Goal: Task Accomplishment & Management: Use online tool/utility

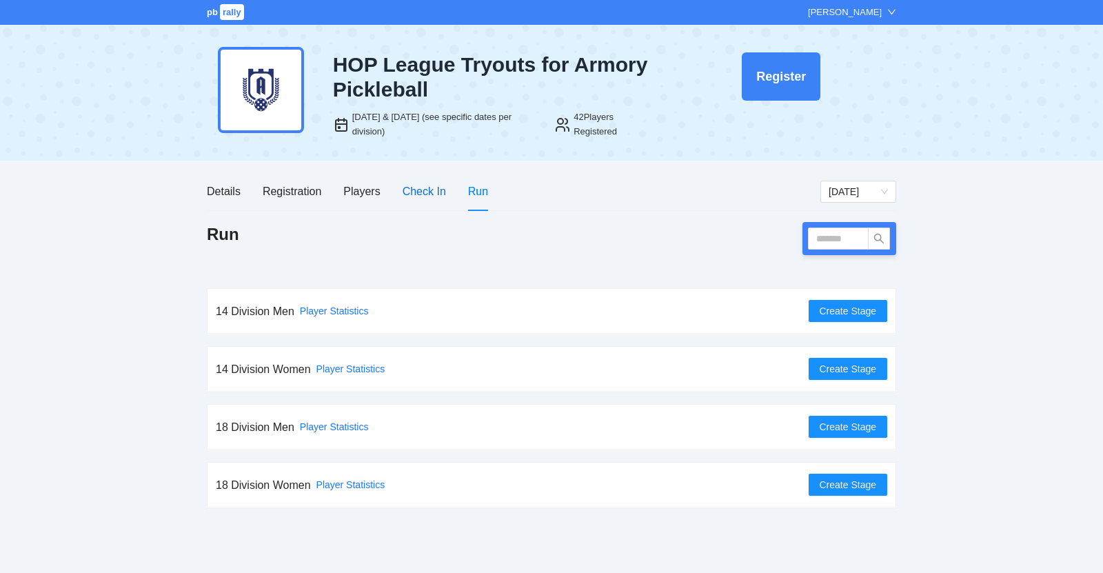
click at [414, 194] on div "Check In" at bounding box center [424, 191] width 43 height 17
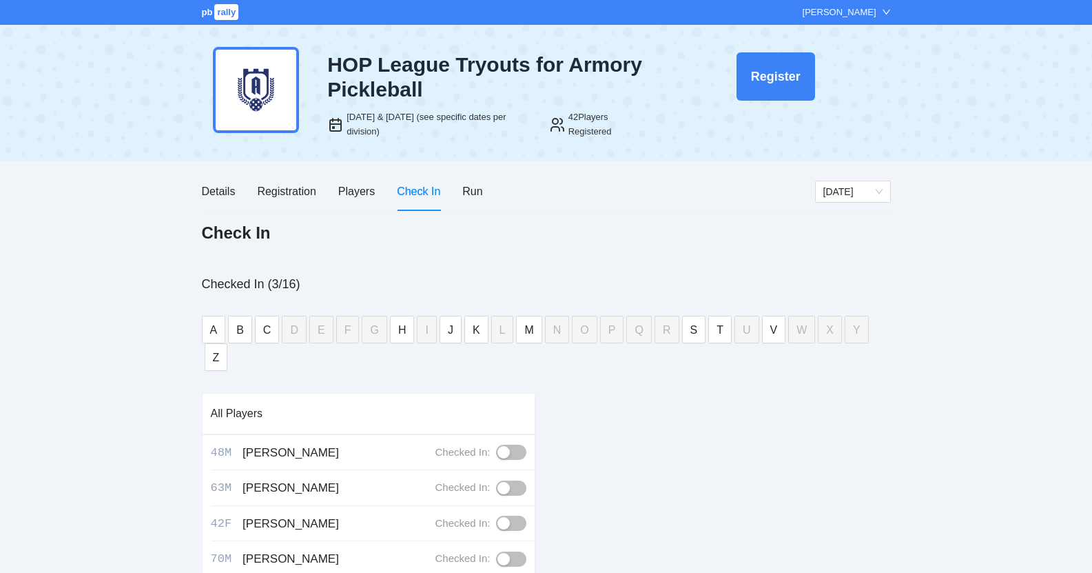
click at [859, 21] on div "pb rally Tristan Trudell" at bounding box center [546, 12] width 1092 height 25
click at [872, 8] on div "[PERSON_NAME]" at bounding box center [840, 13] width 74 height 14
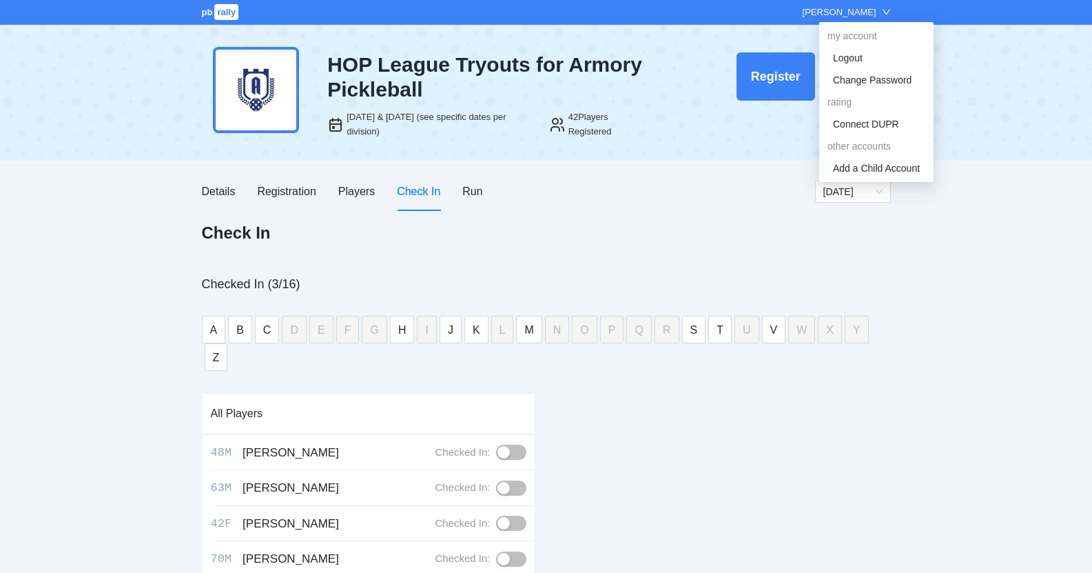
click at [886, 8] on icon "down" at bounding box center [886, 12] width 9 height 9
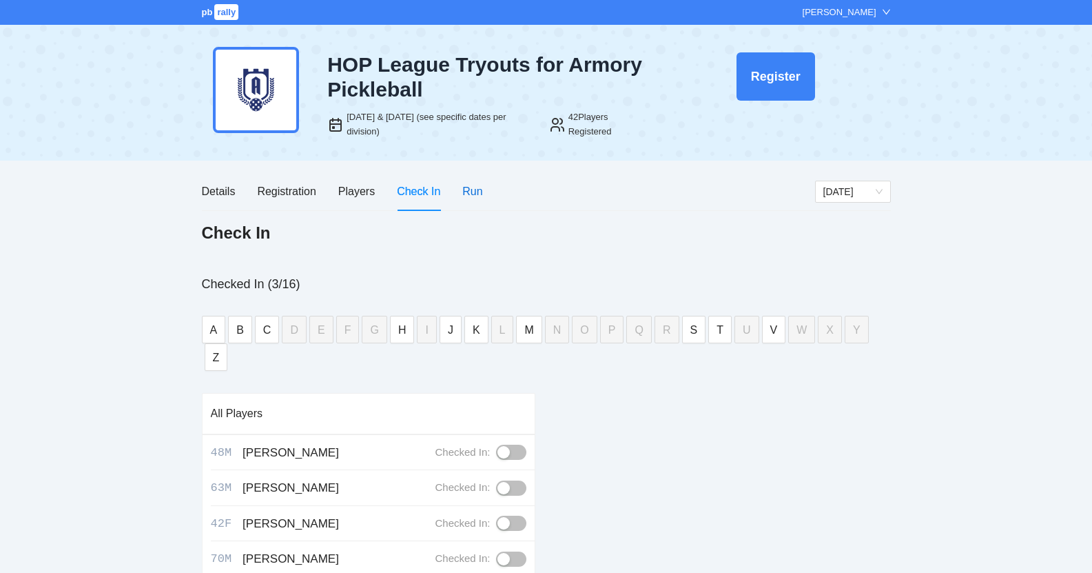
click at [477, 187] on div "Run" at bounding box center [472, 191] width 20 height 17
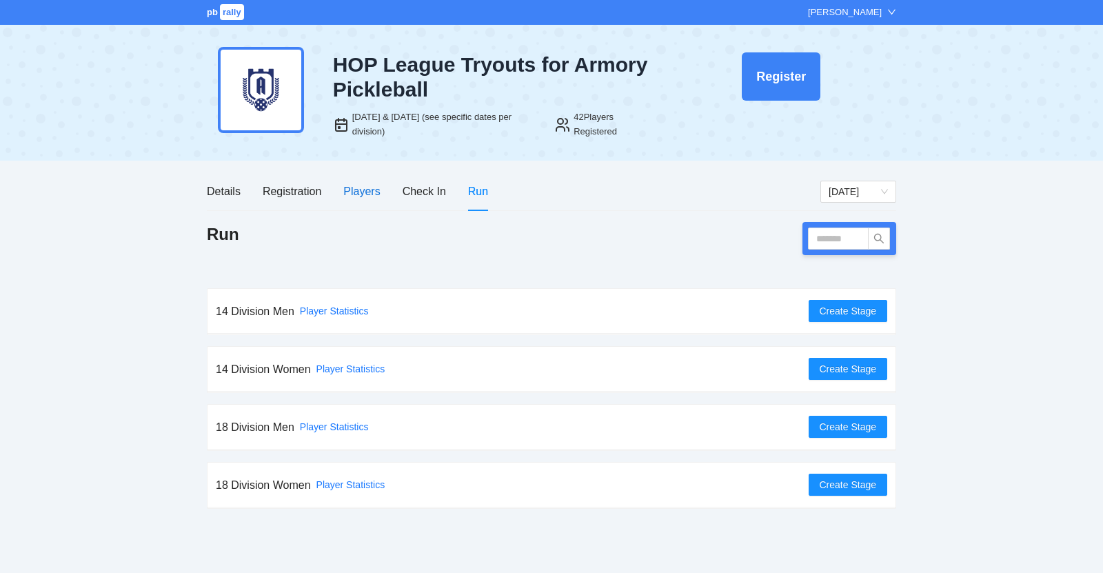
click at [360, 185] on div "Players" at bounding box center [361, 191] width 37 height 17
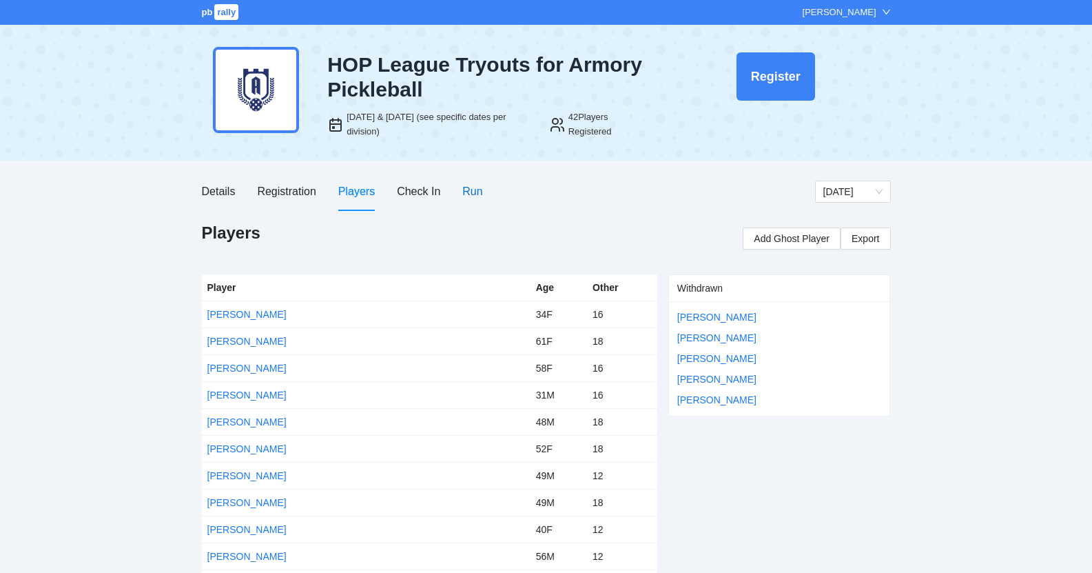
click at [476, 188] on div "Run" at bounding box center [472, 191] width 20 height 17
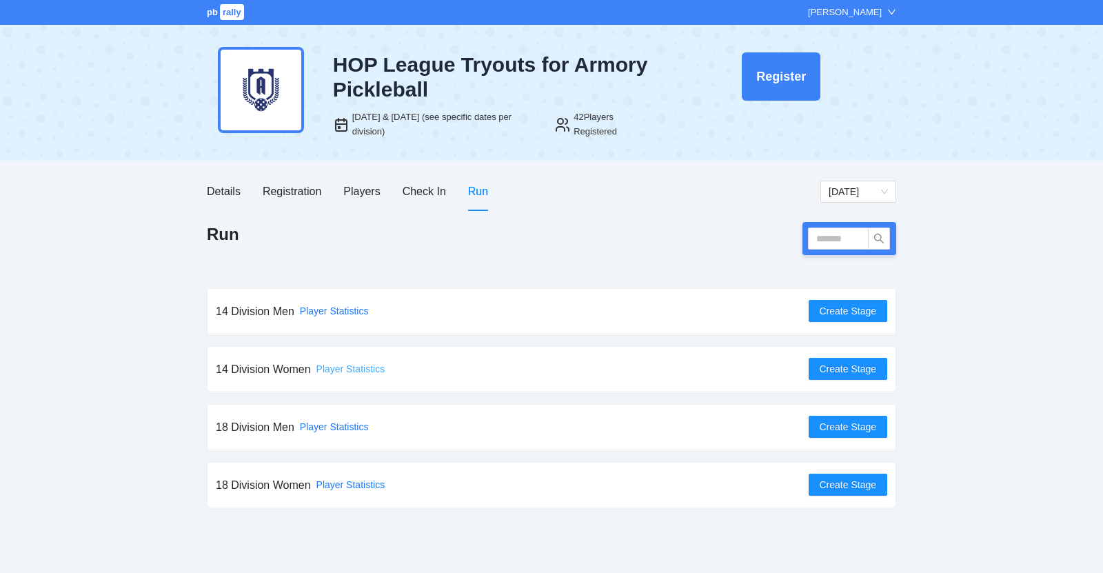
click at [346, 371] on link "Player Statistics" at bounding box center [350, 368] width 69 height 11
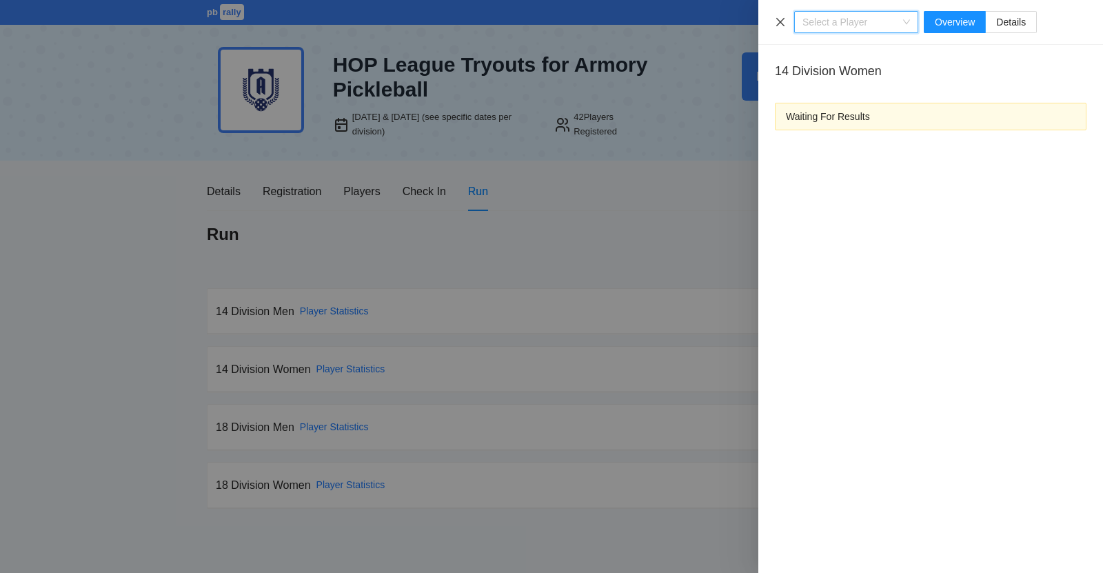
click at [780, 23] on icon "close" at bounding box center [780, 22] width 11 height 11
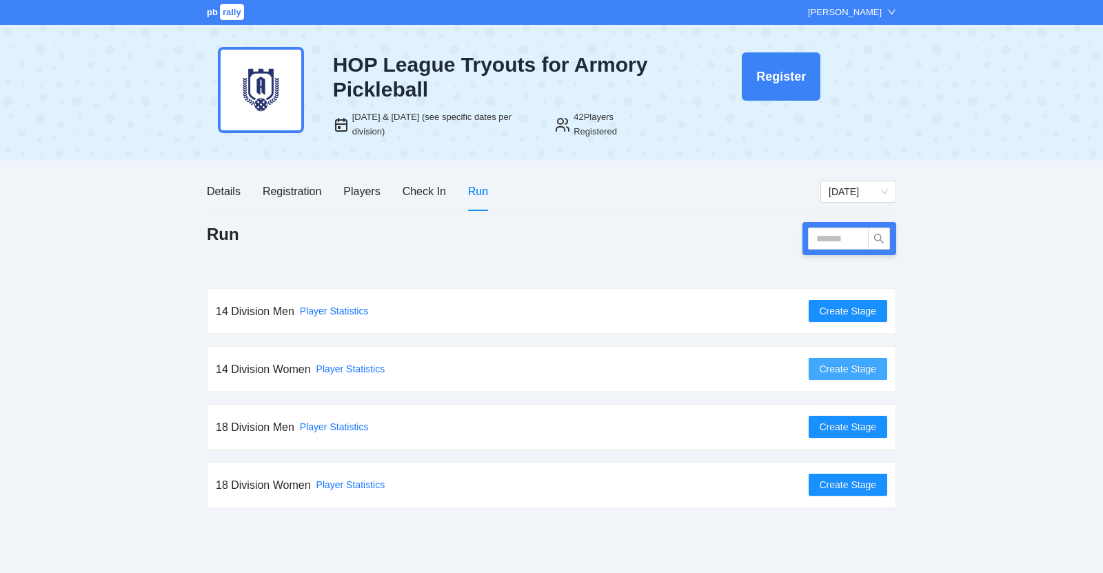
click at [883, 369] on button "Create Stage" at bounding box center [847, 369] width 79 height 22
click at [364, 179] on div "Players" at bounding box center [361, 191] width 37 height 39
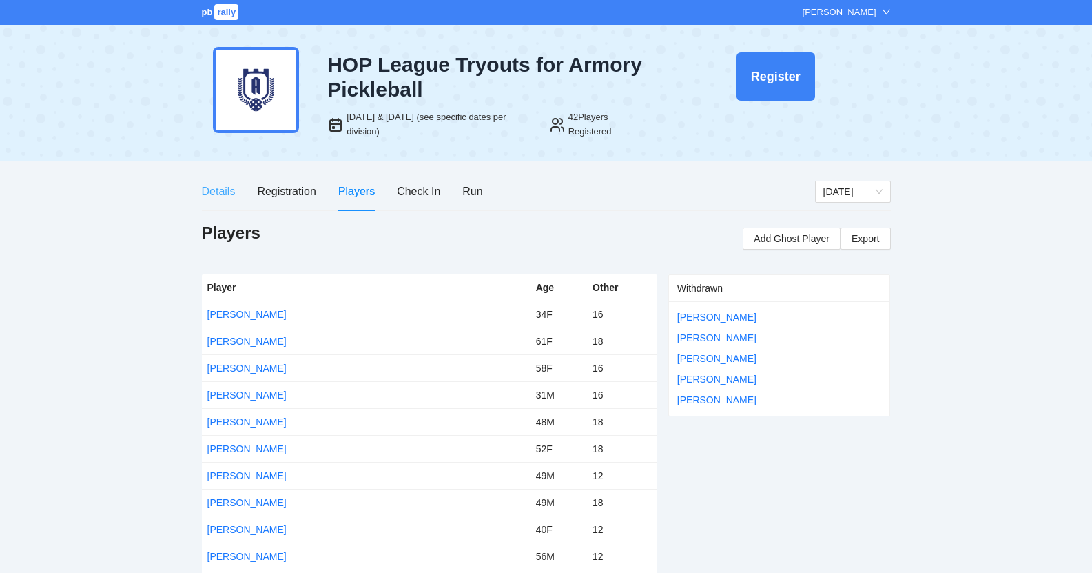
click at [211, 201] on div "Details" at bounding box center [219, 191] width 34 height 39
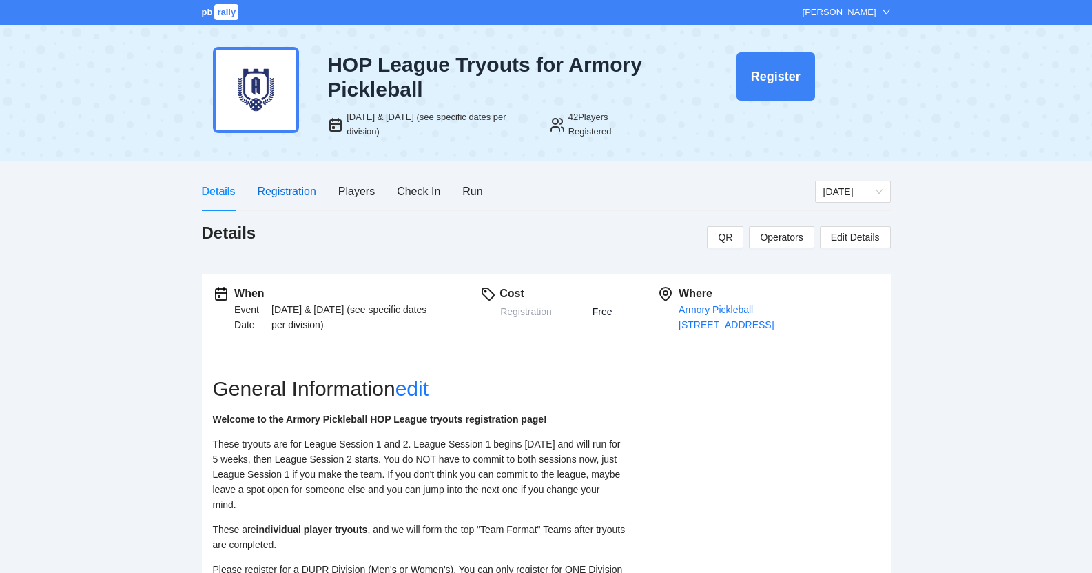
click at [288, 190] on div "Registration" at bounding box center [286, 191] width 59 height 17
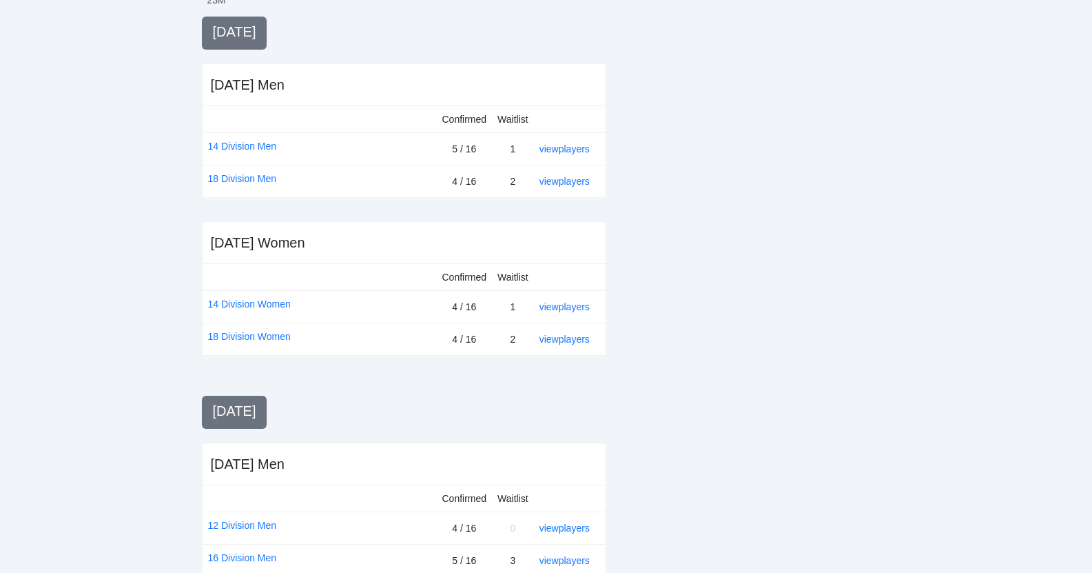
scroll to position [337, 0]
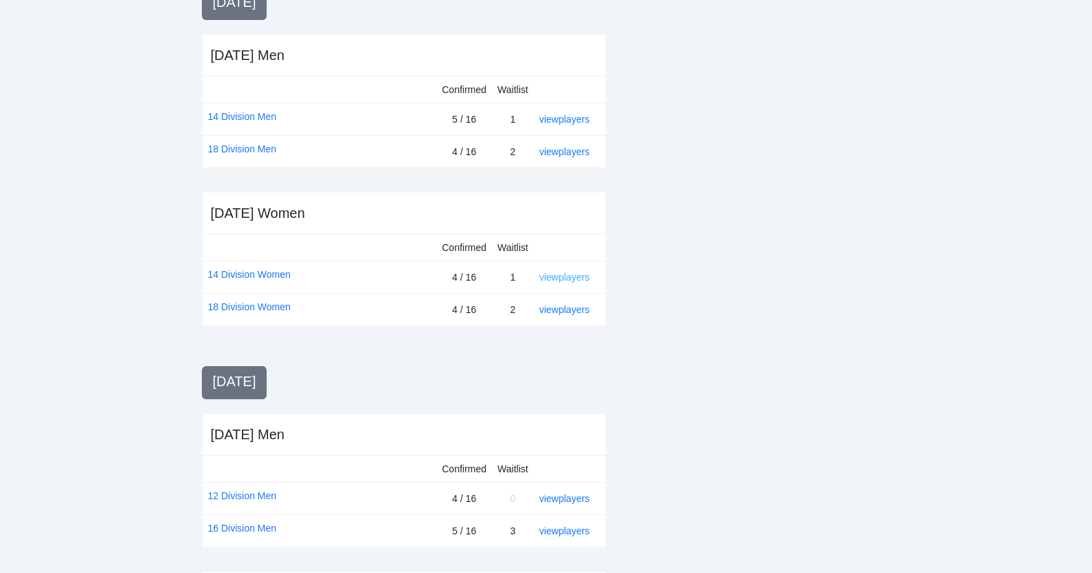
click at [563, 276] on link "view players" at bounding box center [565, 277] width 50 height 11
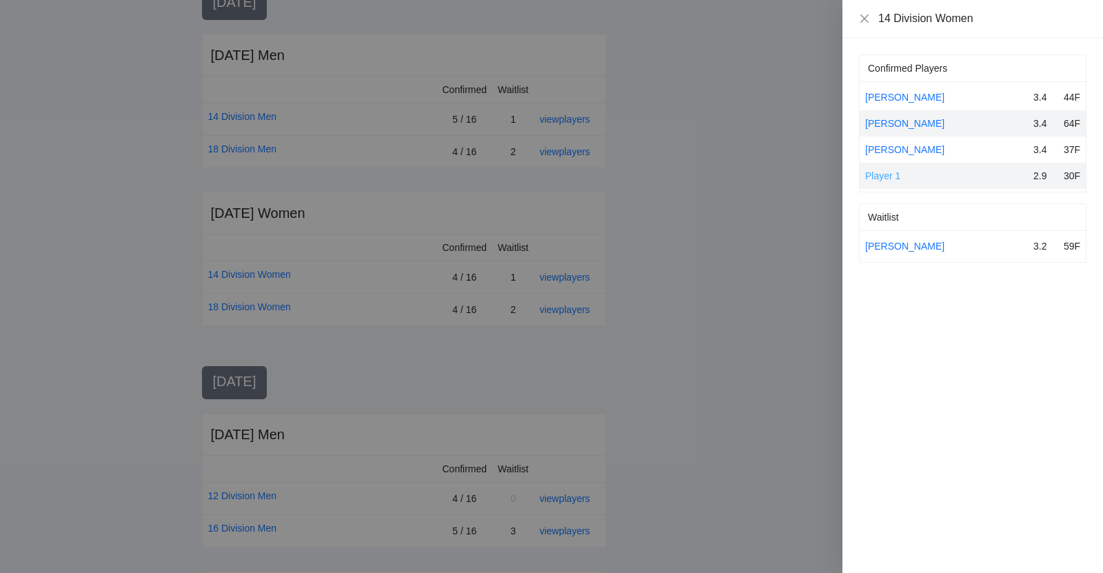
click at [891, 175] on link "Player 1" at bounding box center [882, 175] width 35 height 11
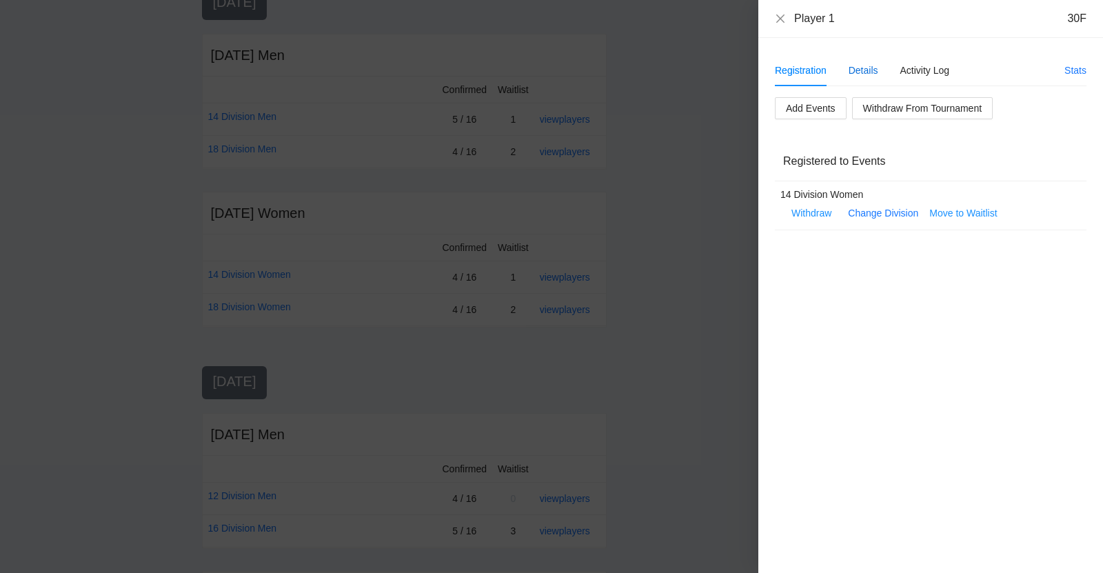
click at [874, 65] on div "Details" at bounding box center [863, 70] width 30 height 15
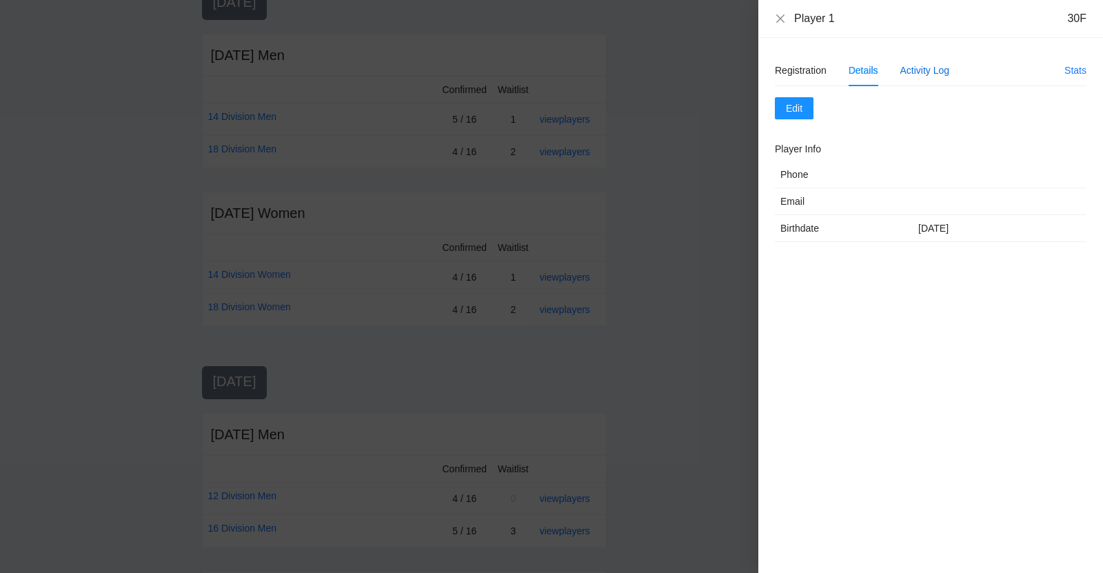
click at [937, 74] on div "Activity Log" at bounding box center [925, 70] width 50 height 15
click at [777, 17] on icon "close" at bounding box center [780, 18] width 11 height 11
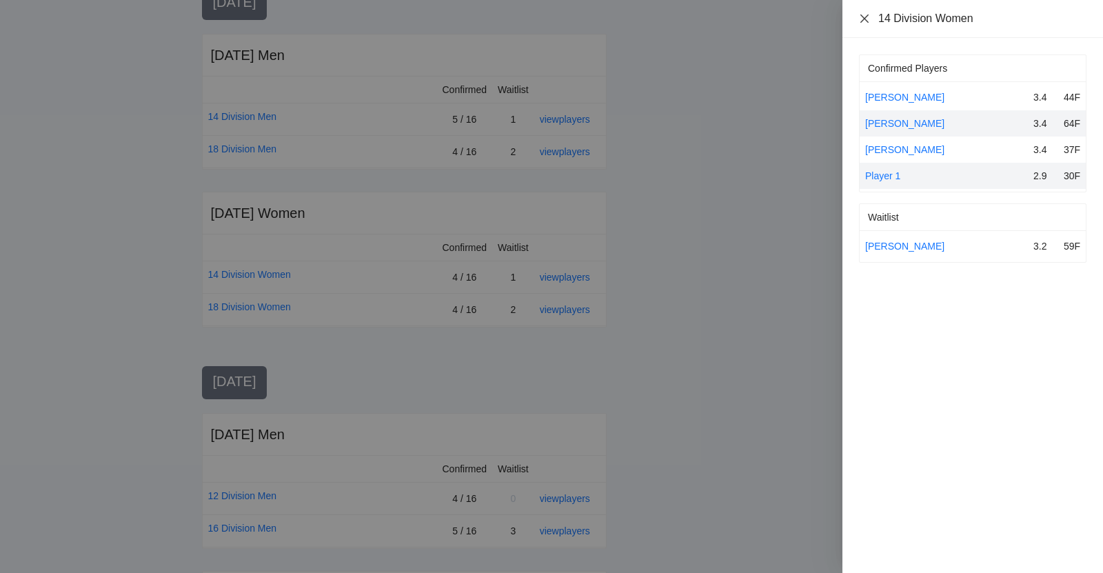
click at [862, 14] on icon "close" at bounding box center [864, 18] width 11 height 11
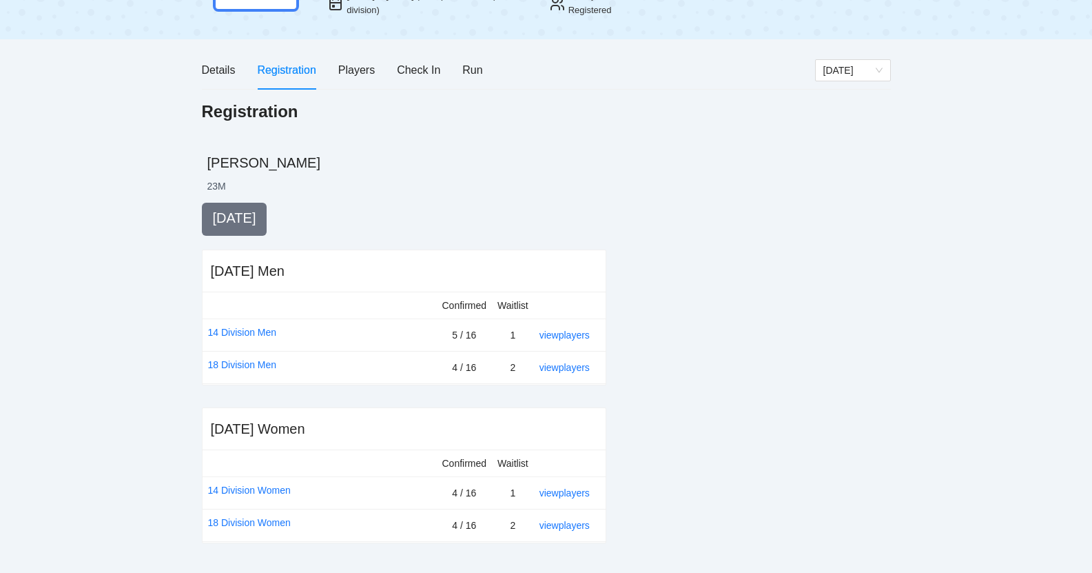
scroll to position [115, 0]
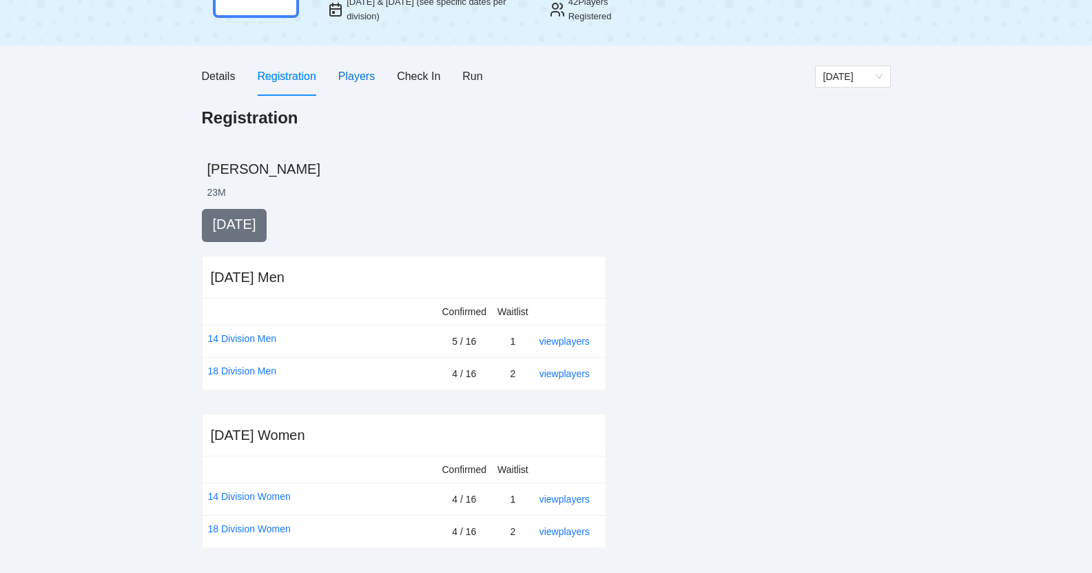
click at [369, 76] on div "Players" at bounding box center [356, 76] width 37 height 17
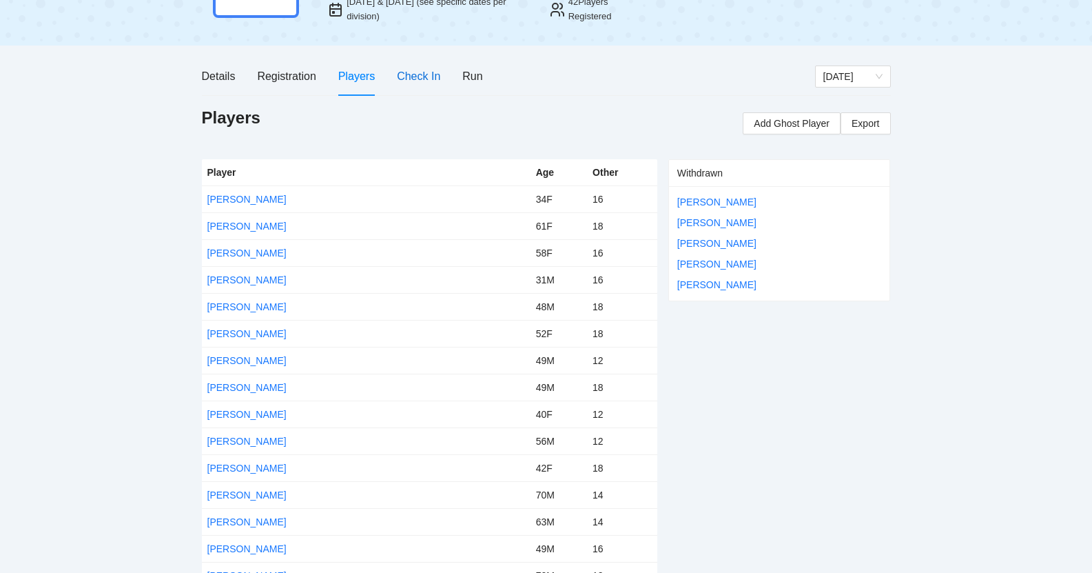
click at [429, 74] on div "Check In" at bounding box center [418, 76] width 43 height 17
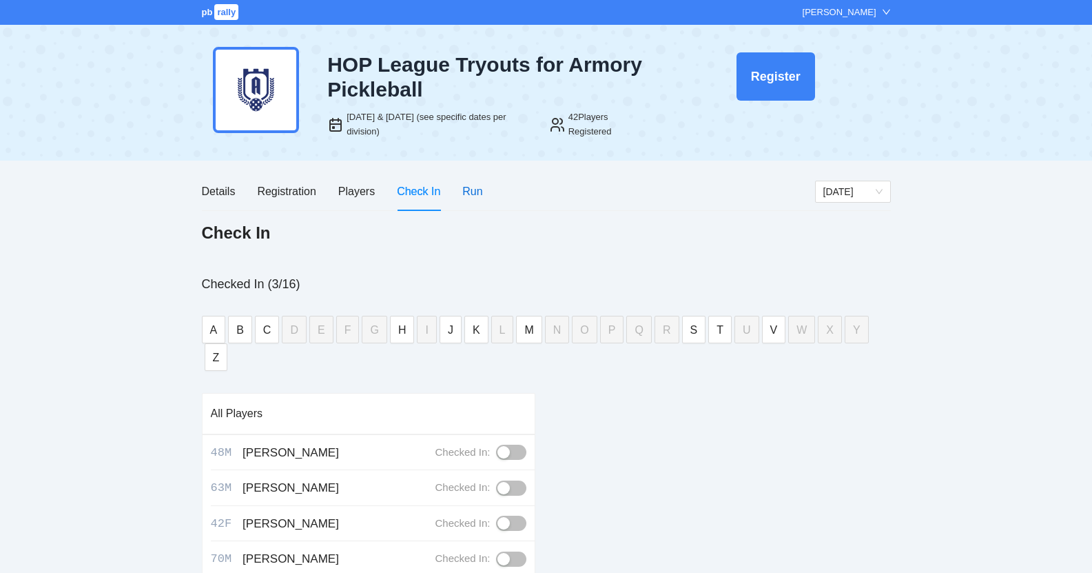
click at [470, 188] on div "Run" at bounding box center [472, 191] width 20 height 17
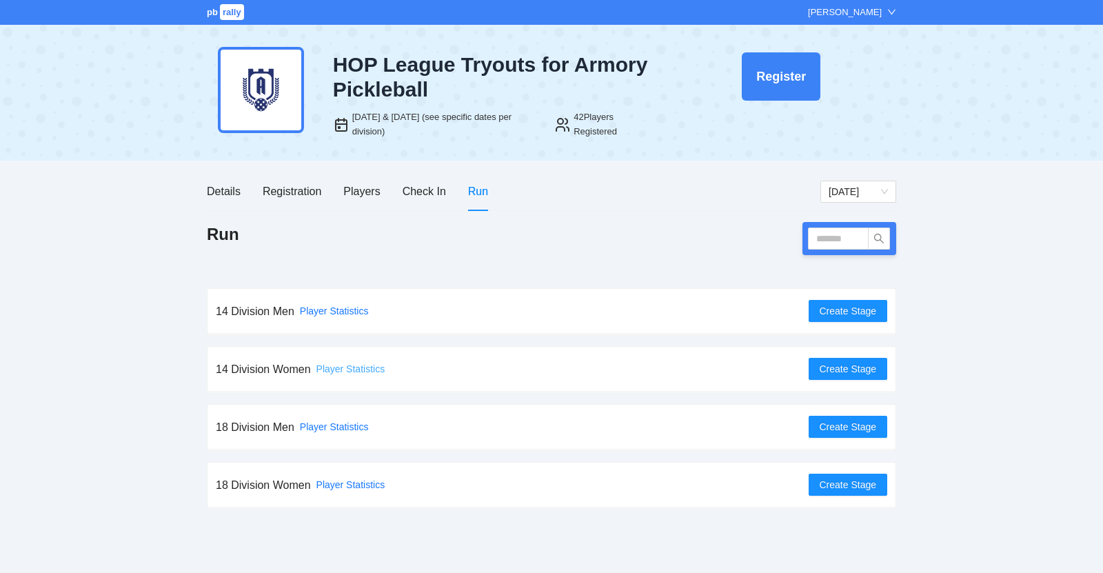
click at [349, 368] on link "Player Statistics" at bounding box center [350, 368] width 69 height 11
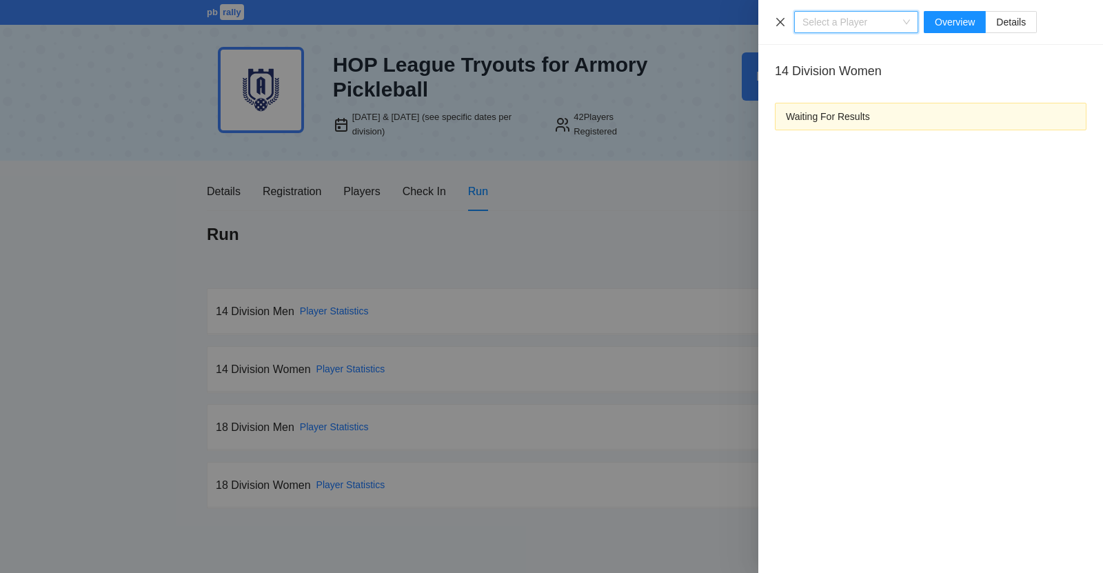
click at [780, 22] on icon "close" at bounding box center [780, 21] width 8 height 8
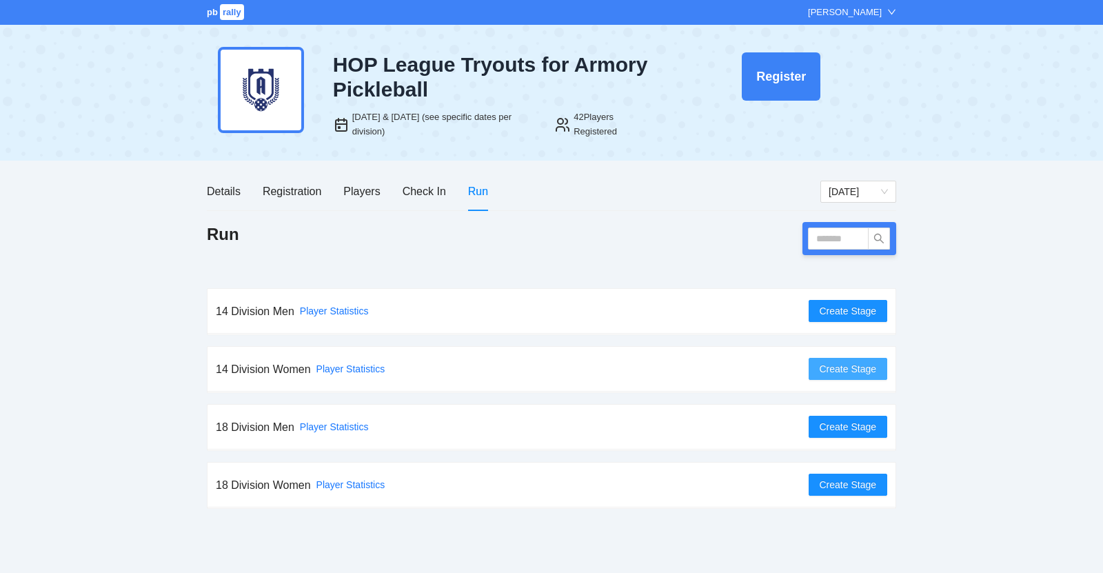
click at [850, 367] on span "Create Stage" at bounding box center [848, 368] width 57 height 15
click at [287, 189] on div "Registration" at bounding box center [292, 191] width 59 height 17
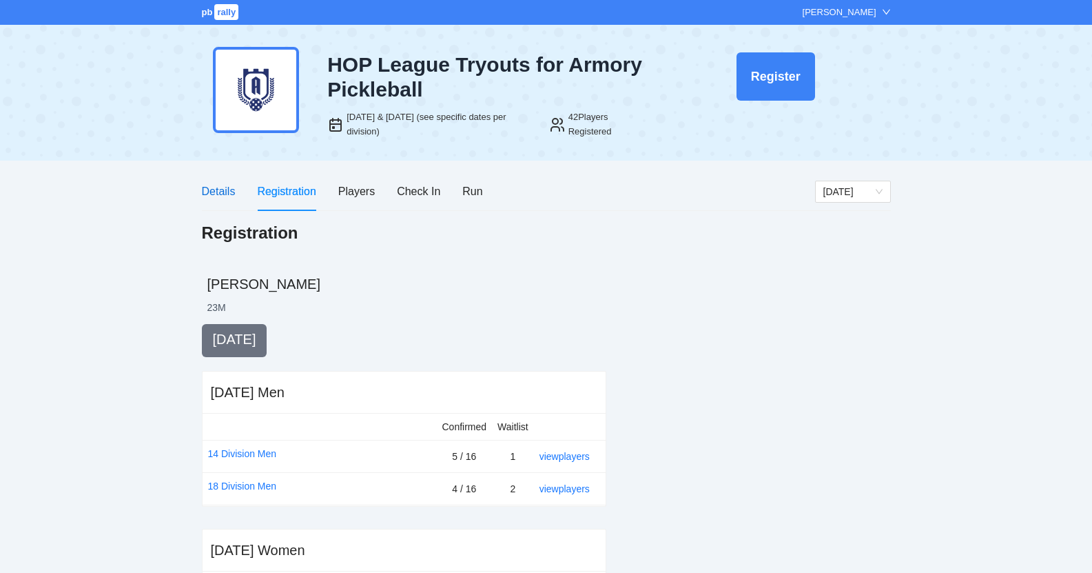
click at [222, 199] on div "Details" at bounding box center [219, 191] width 34 height 17
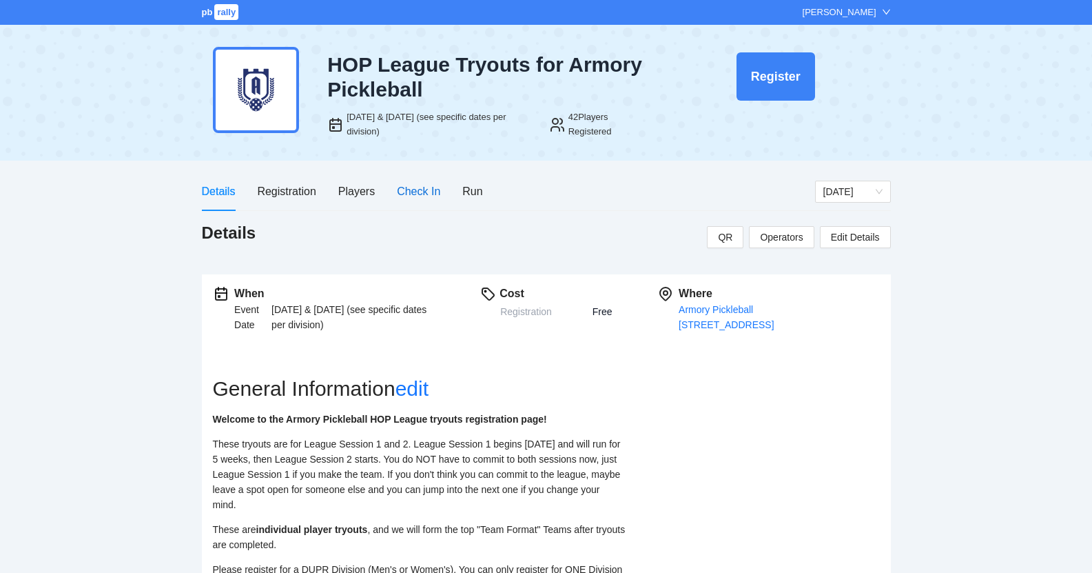
click at [412, 194] on div "Check In" at bounding box center [418, 191] width 43 height 17
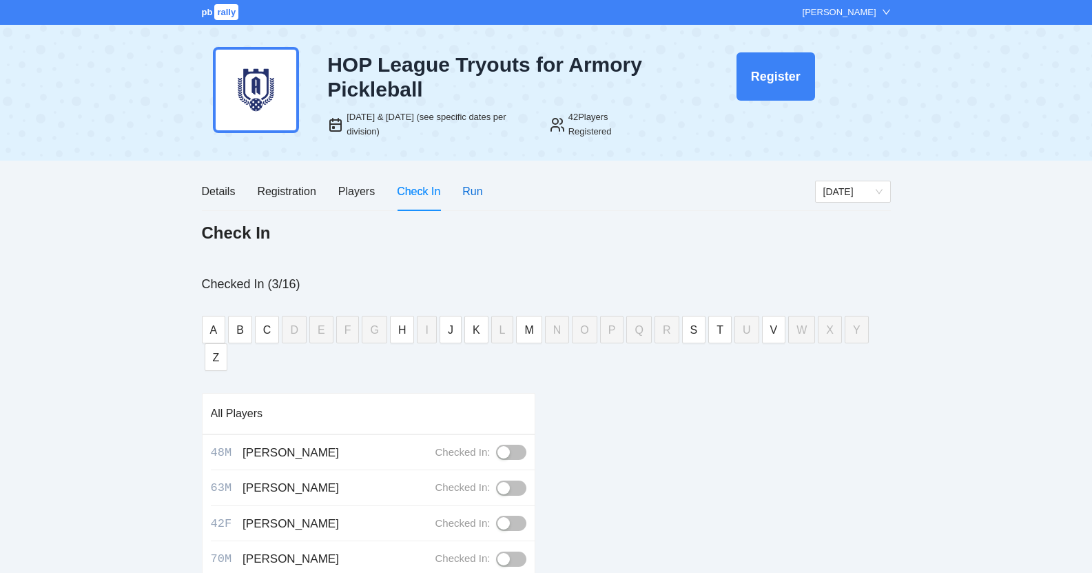
click at [478, 191] on div "Run" at bounding box center [472, 191] width 20 height 17
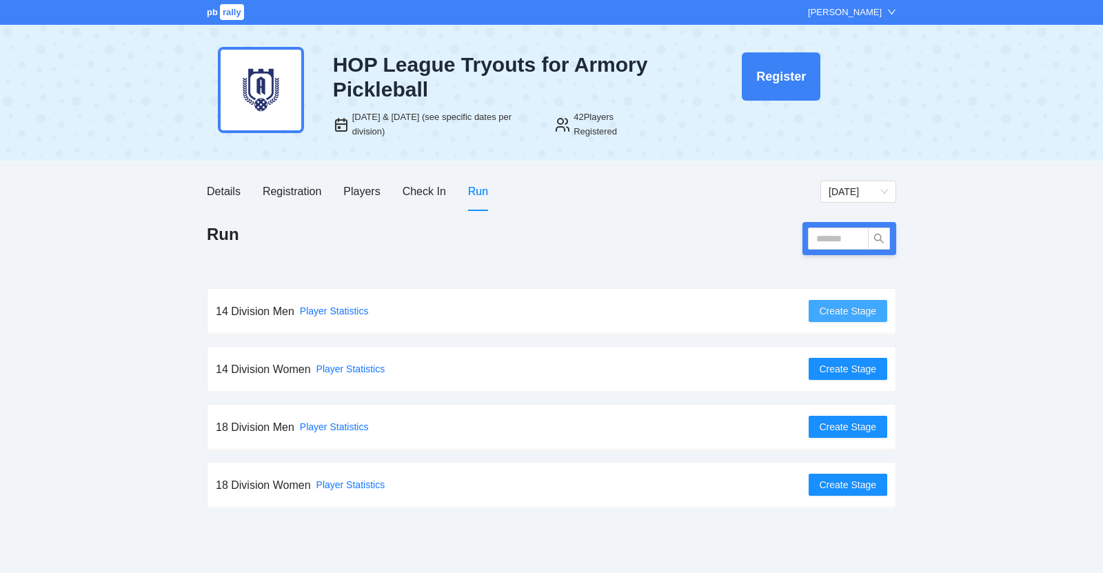
click at [842, 312] on span "Create Stage" at bounding box center [848, 310] width 57 height 15
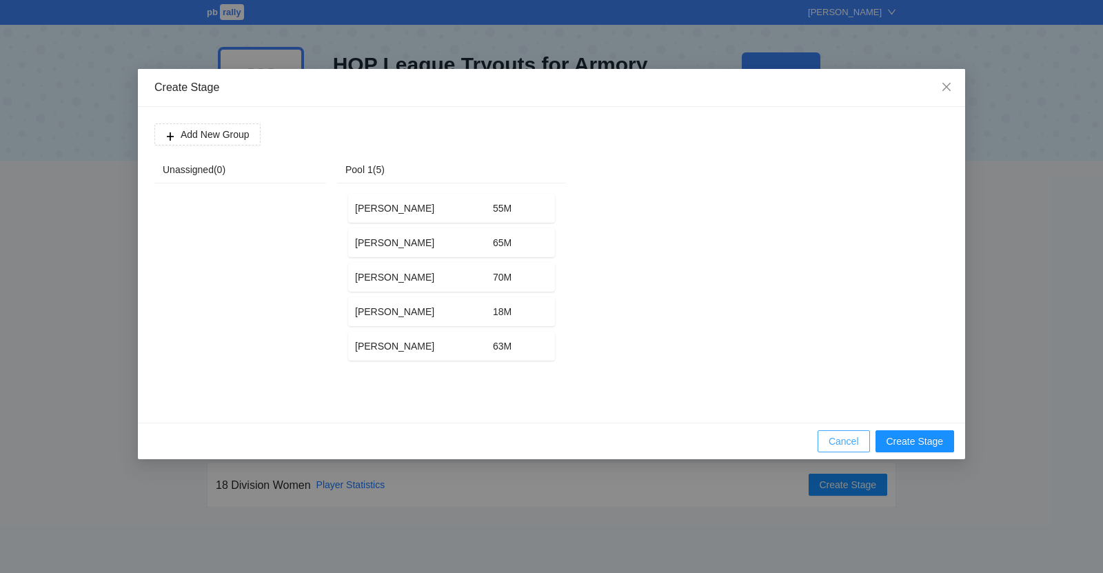
click at [833, 438] on span "Cancel" at bounding box center [843, 441] width 30 height 15
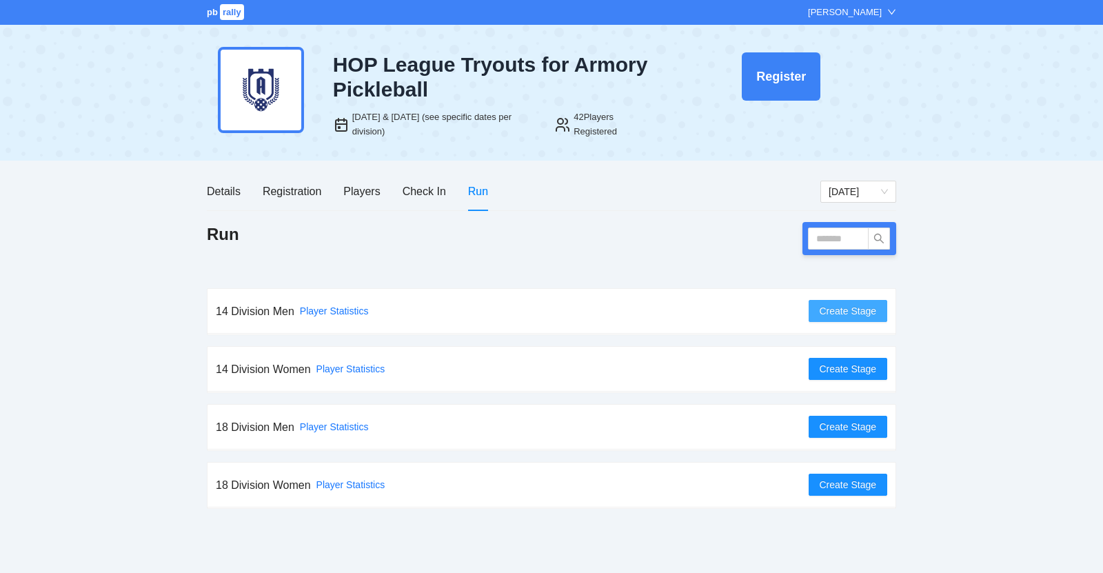
click at [831, 318] on span "Create Stage" at bounding box center [848, 310] width 57 height 15
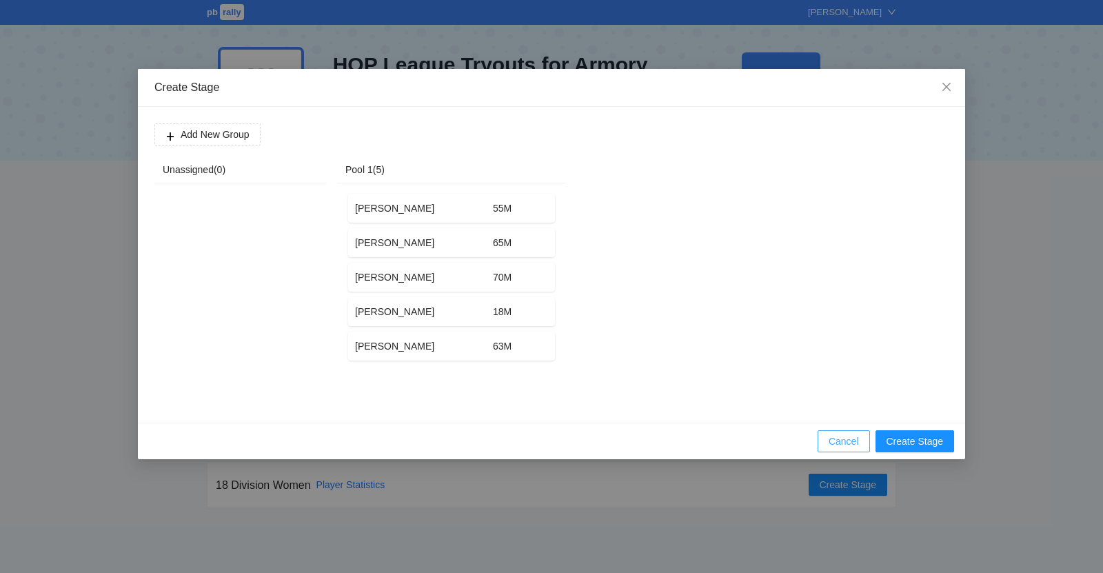
click at [845, 439] on span "Cancel" at bounding box center [843, 441] width 30 height 15
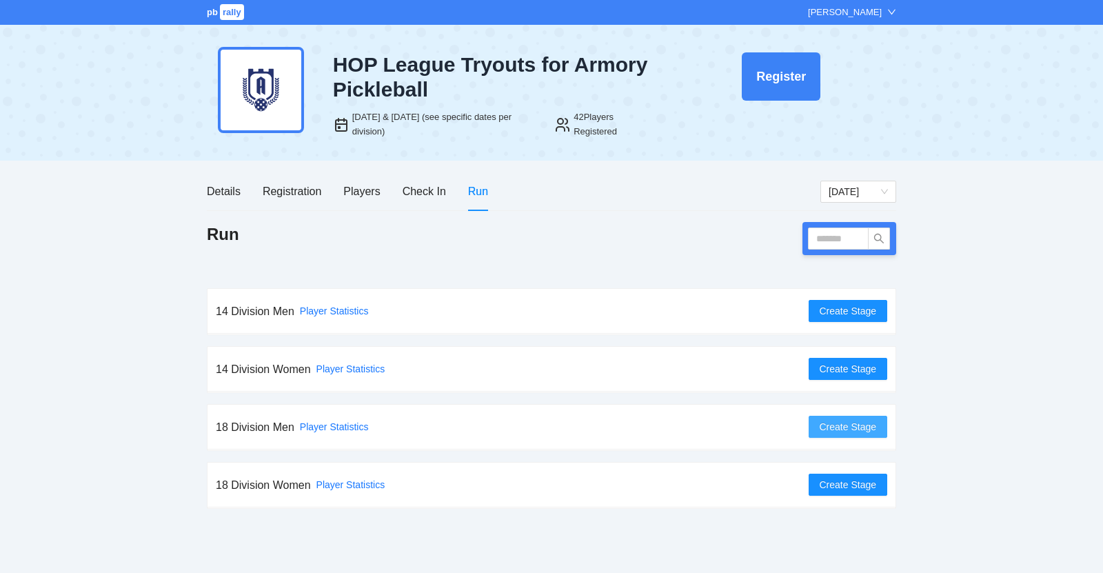
click at [845, 423] on span "Create Stage" at bounding box center [848, 426] width 57 height 15
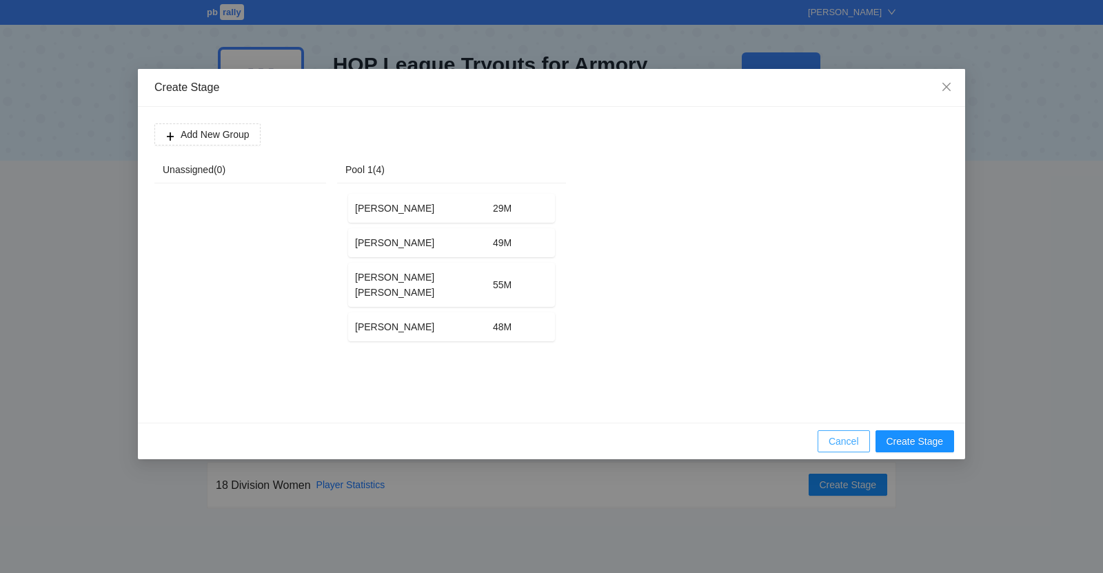
click at [838, 443] on span "Cancel" at bounding box center [843, 441] width 30 height 15
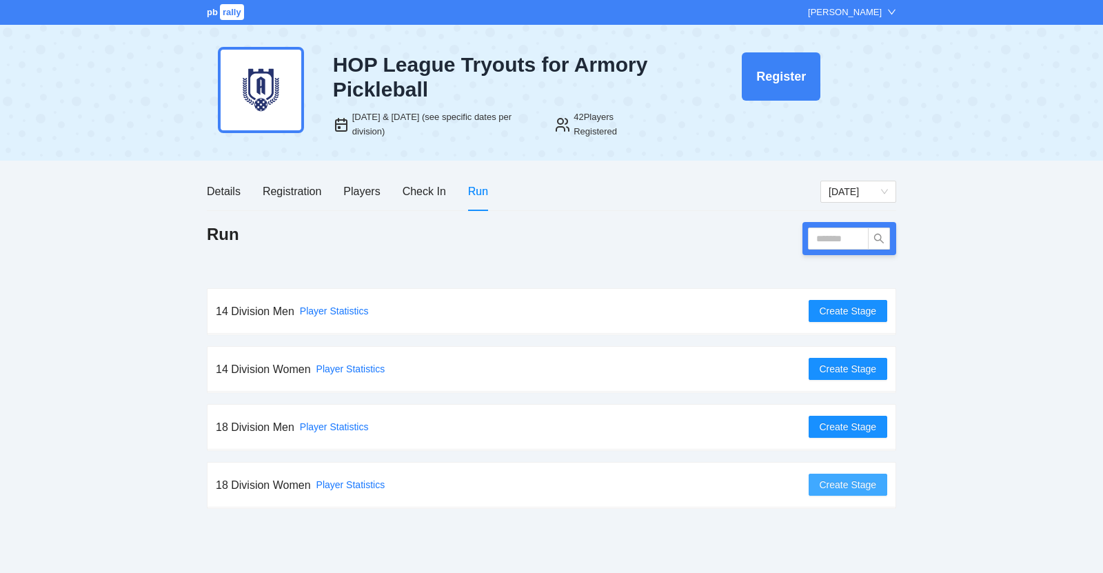
click at [837, 483] on span "Create Stage" at bounding box center [848, 484] width 57 height 15
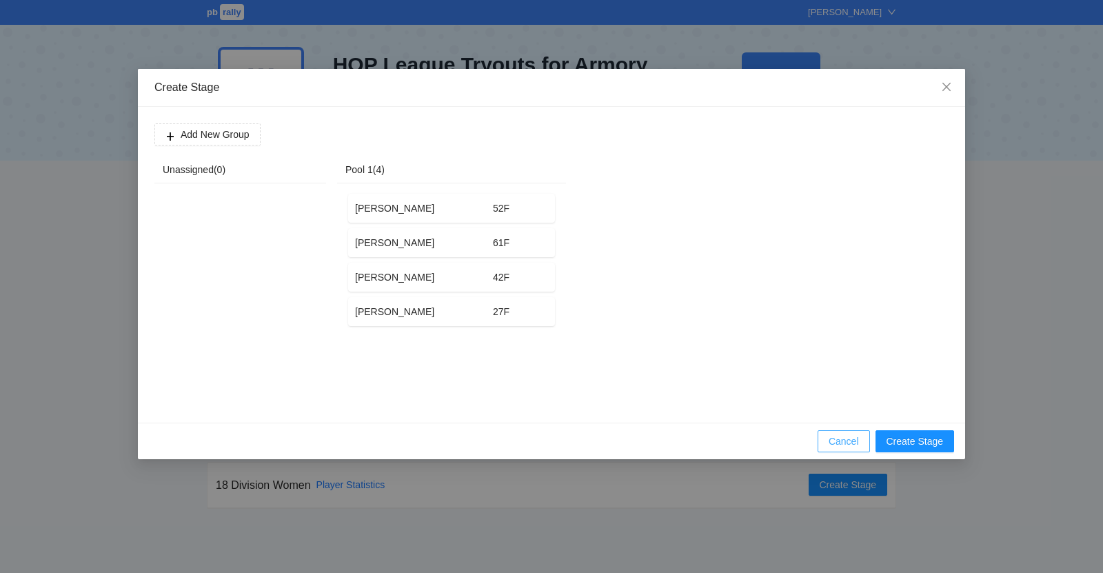
click at [833, 431] on button "Cancel" at bounding box center [843, 441] width 52 height 22
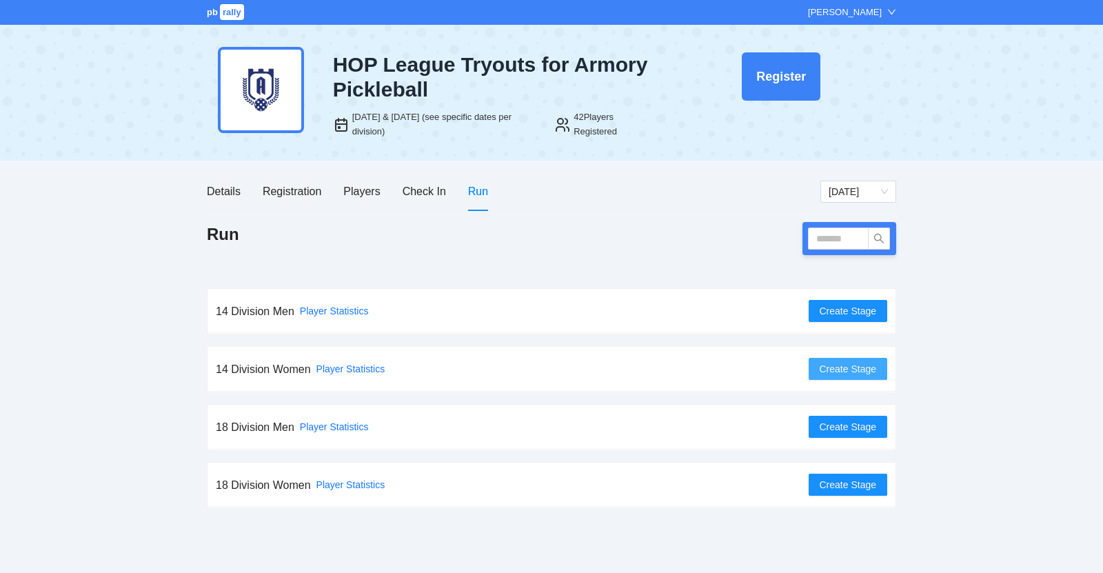
click at [844, 369] on span "Create Stage" at bounding box center [848, 368] width 57 height 15
click at [334, 372] on link "Player Statistics" at bounding box center [350, 368] width 69 height 11
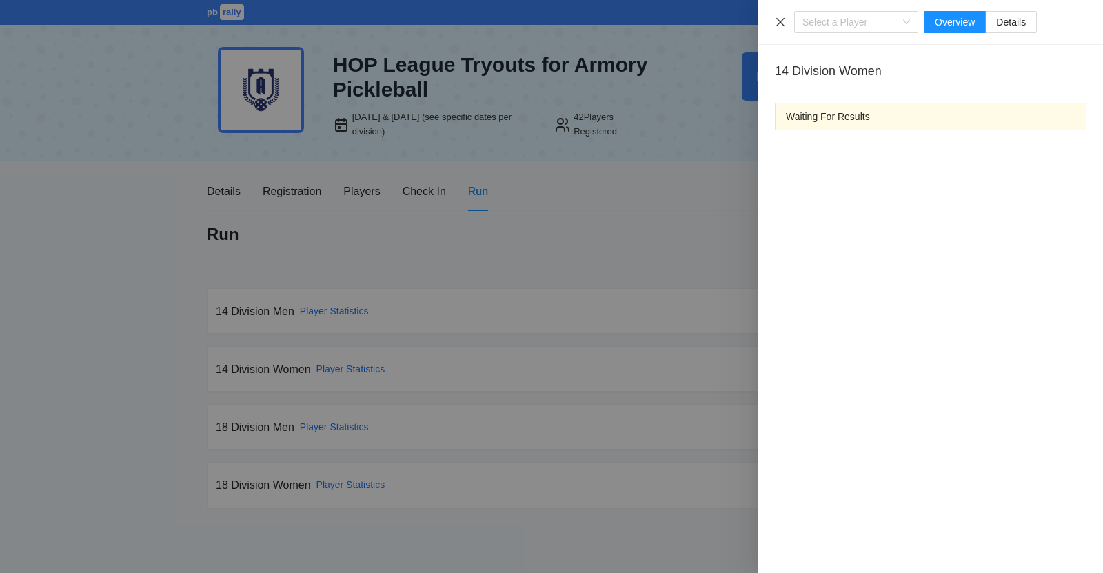
click at [779, 21] on icon "close" at bounding box center [780, 22] width 11 height 11
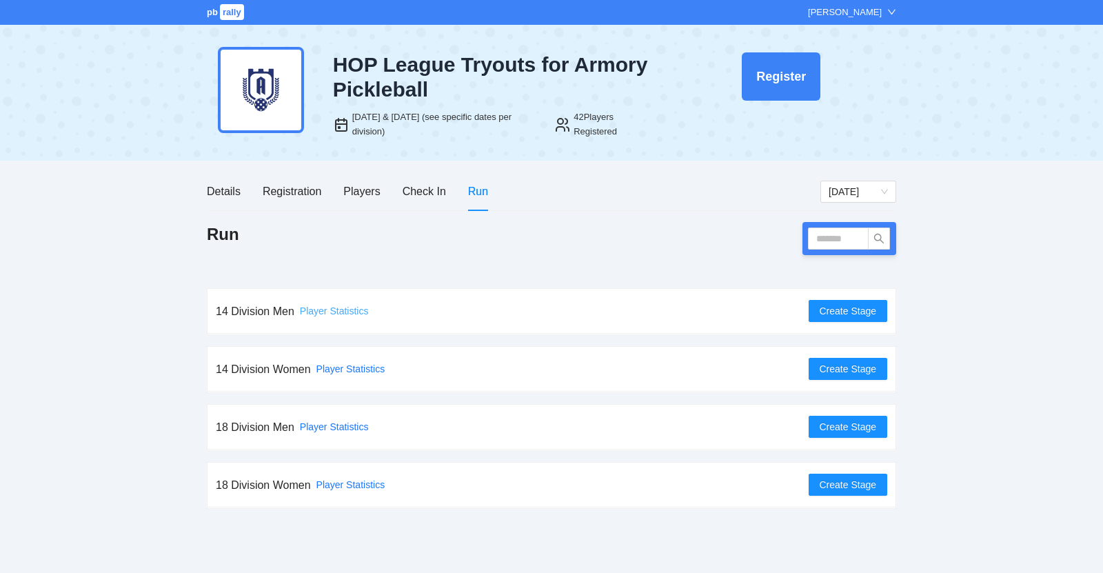
click at [326, 307] on link "Player Statistics" at bounding box center [334, 310] width 69 height 11
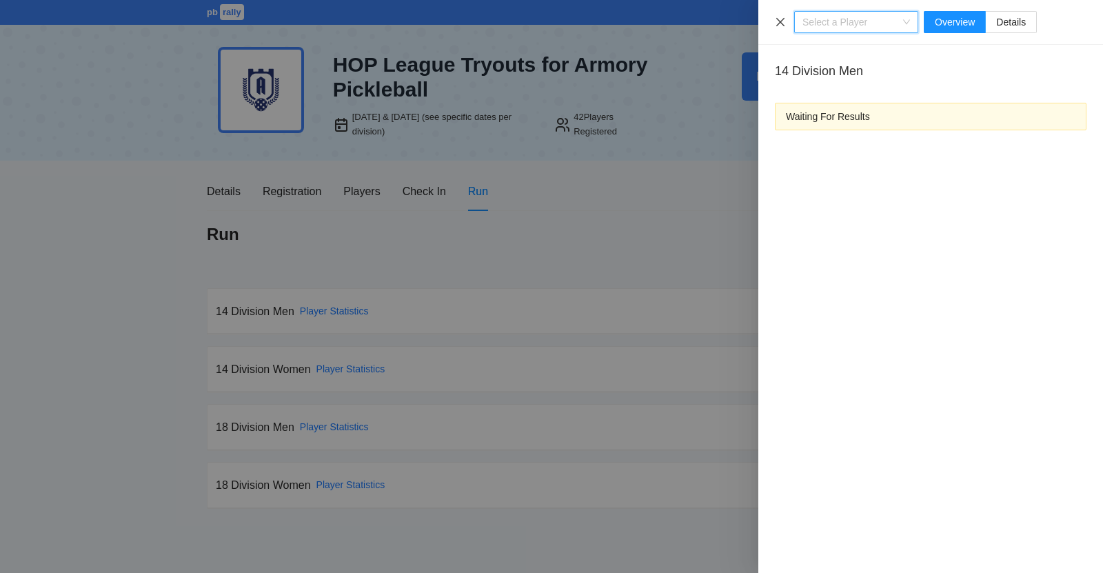
click at [779, 23] on icon "close" at bounding box center [780, 21] width 8 height 8
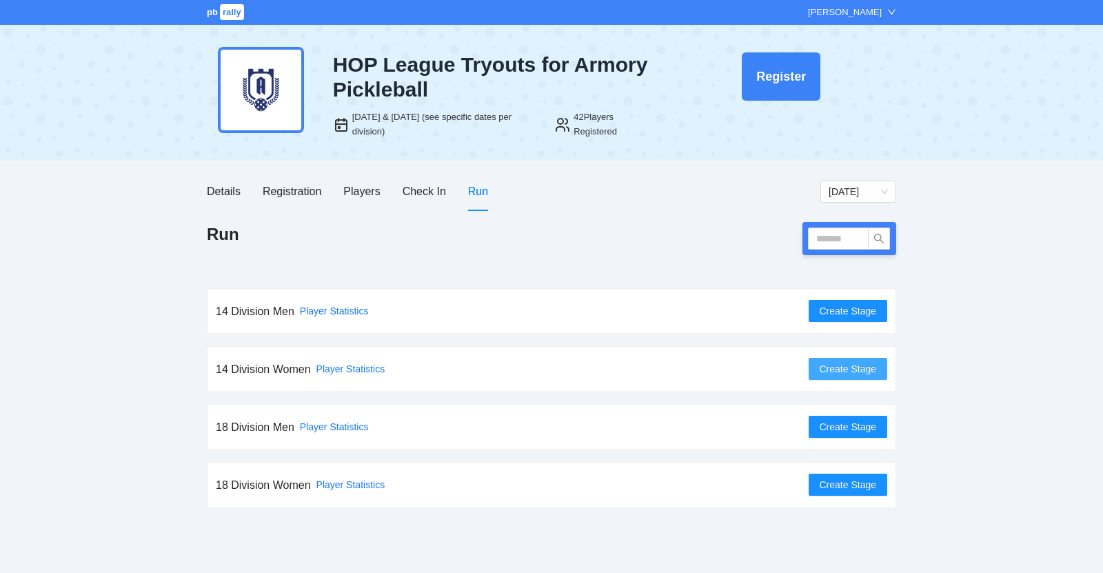
click at [849, 372] on span "Create Stage" at bounding box center [848, 368] width 57 height 15
click at [843, 307] on span "Create Stage" at bounding box center [848, 310] width 57 height 15
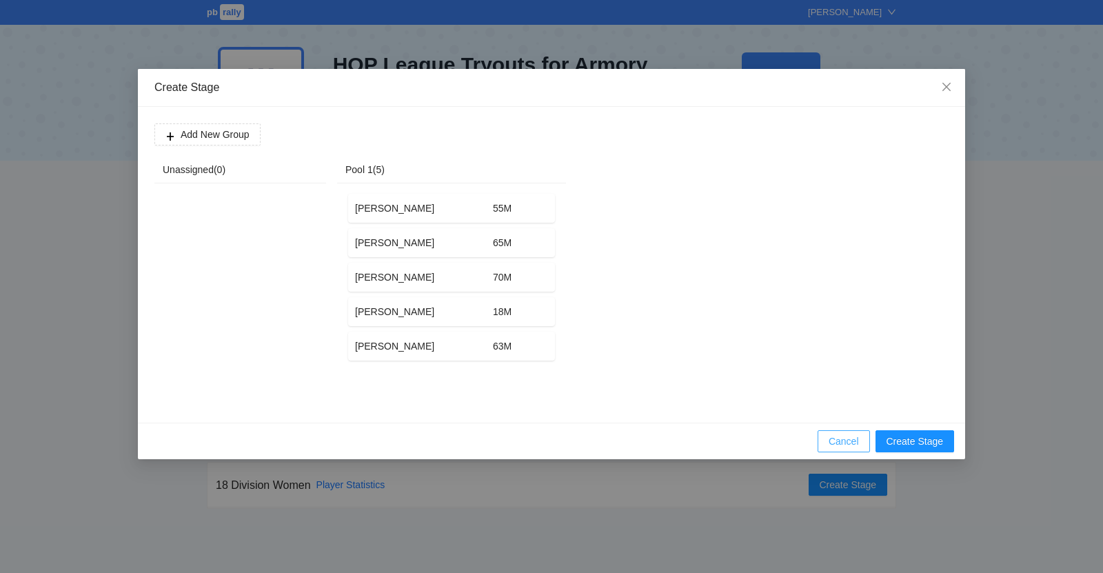
click at [840, 435] on span "Cancel" at bounding box center [843, 441] width 30 height 15
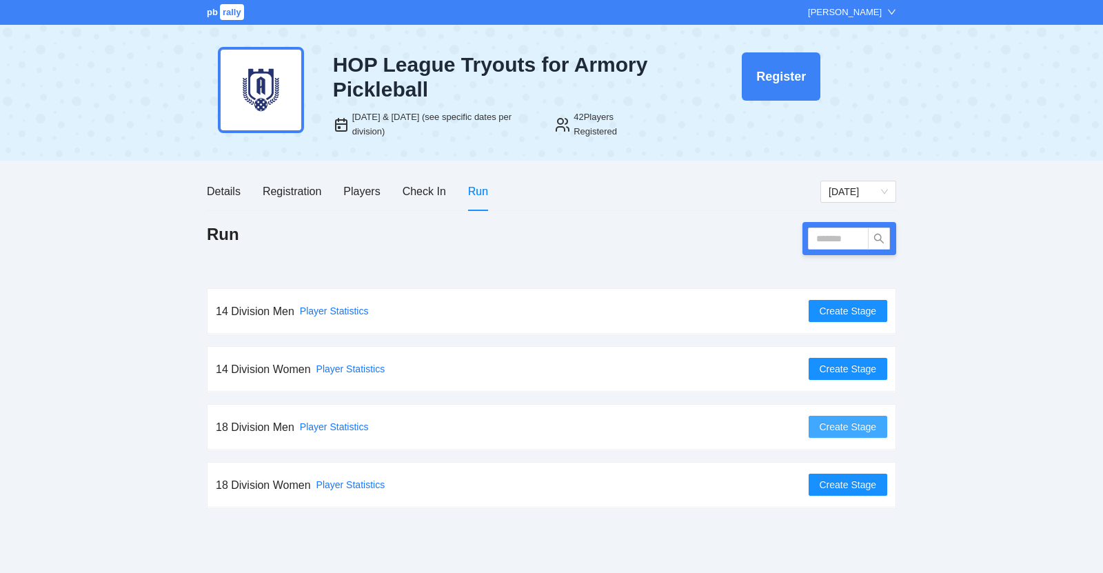
click at [847, 423] on span "Create Stage" at bounding box center [848, 426] width 57 height 15
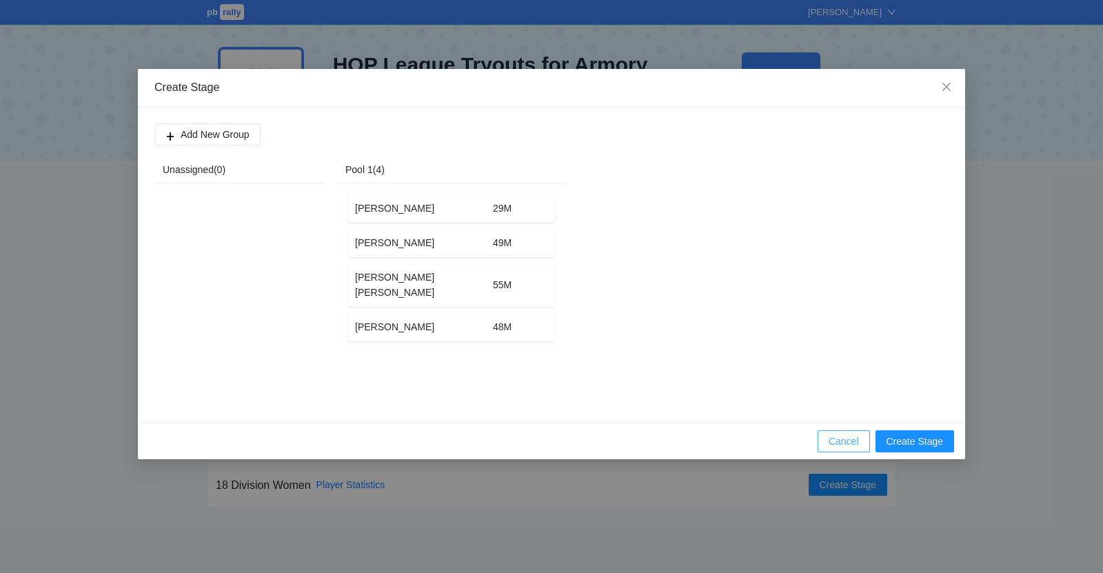
click at [834, 445] on span "Cancel" at bounding box center [843, 441] width 30 height 15
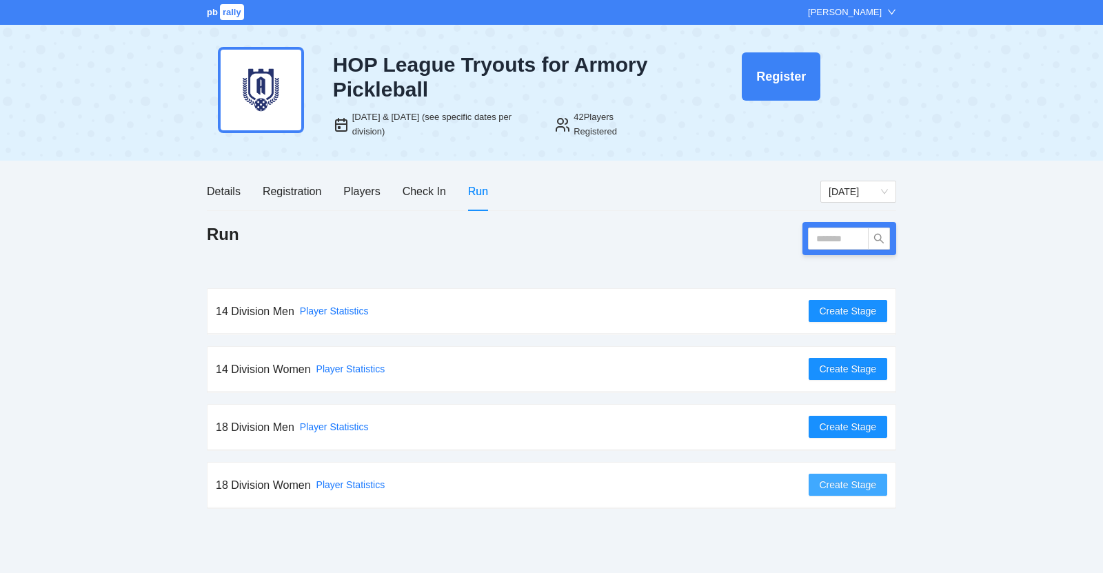
click at [846, 483] on span "Create Stage" at bounding box center [848, 484] width 57 height 15
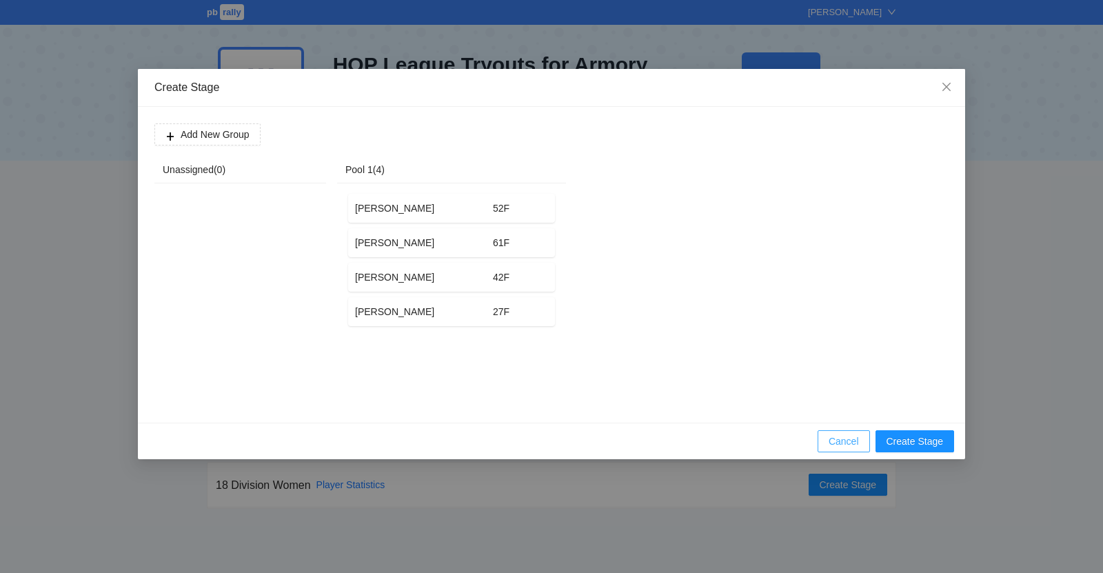
click at [840, 440] on span "Cancel" at bounding box center [843, 441] width 30 height 15
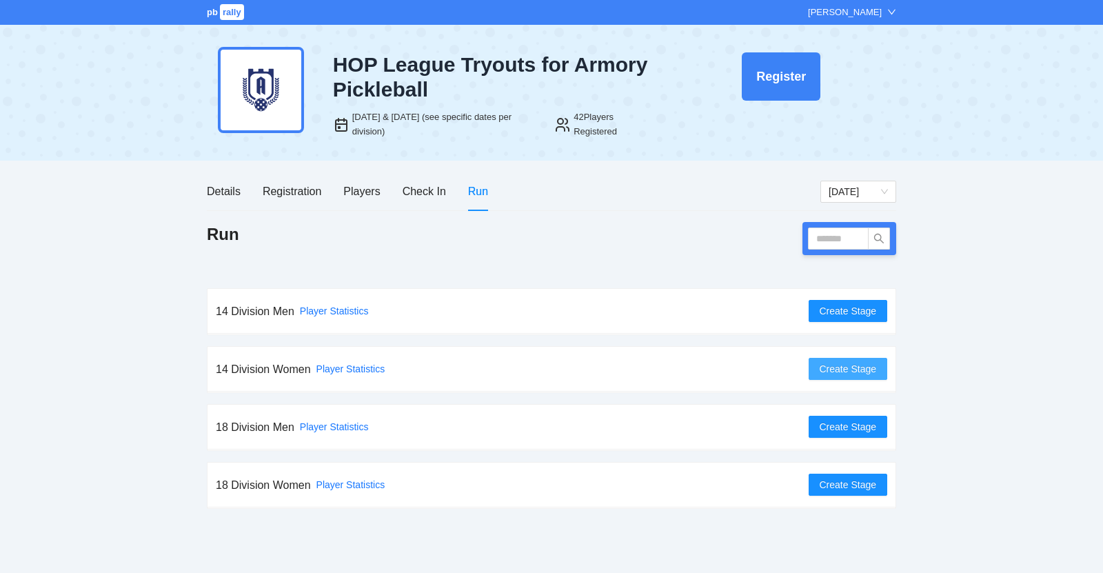
click at [840, 365] on span "Create Stage" at bounding box center [848, 368] width 57 height 15
click at [230, 200] on div "Details" at bounding box center [224, 191] width 34 height 39
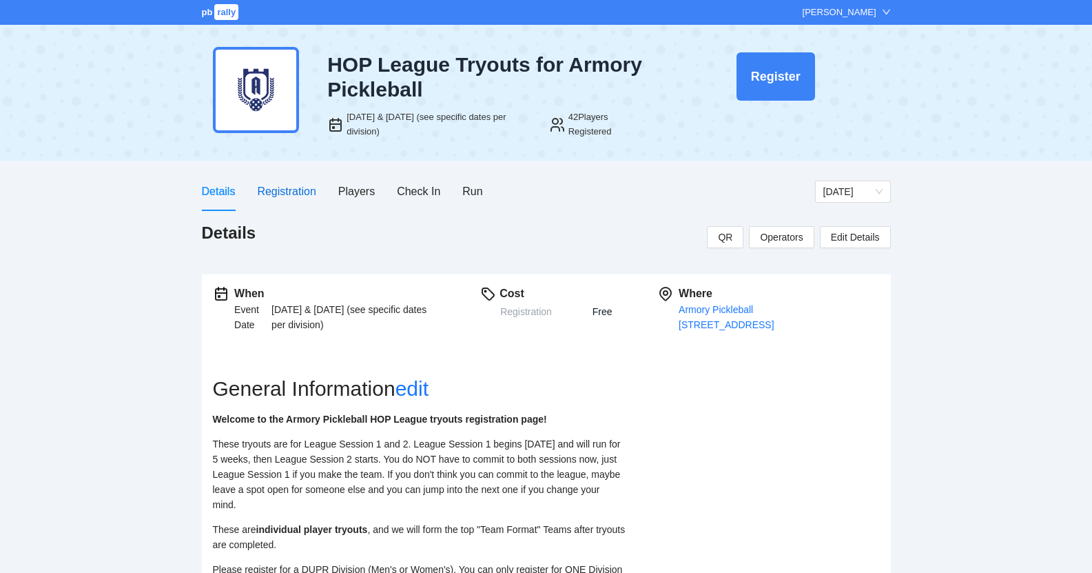
click at [295, 199] on div "Registration" at bounding box center [286, 191] width 59 height 17
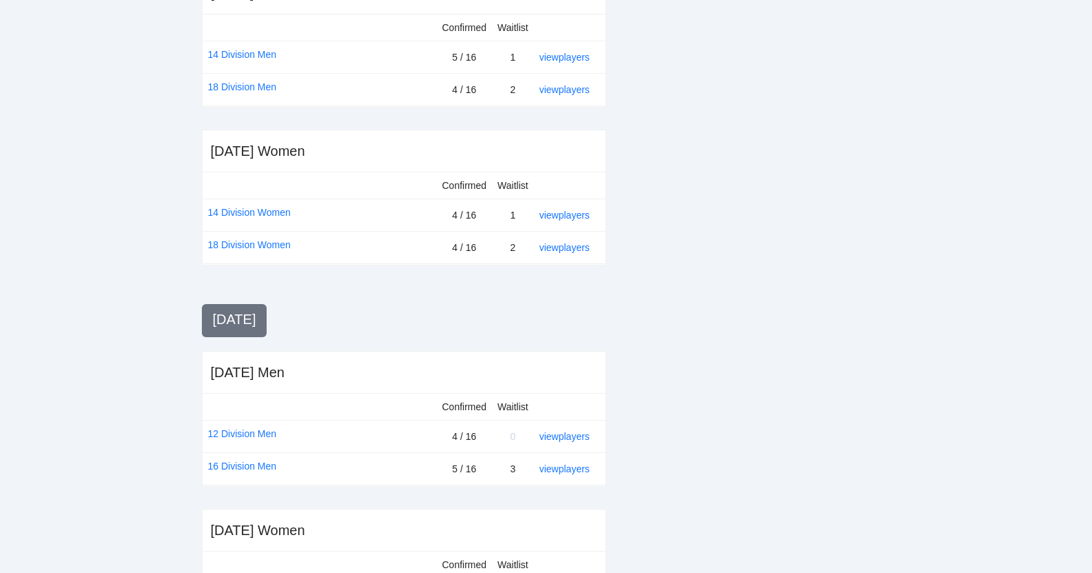
scroll to position [493, 0]
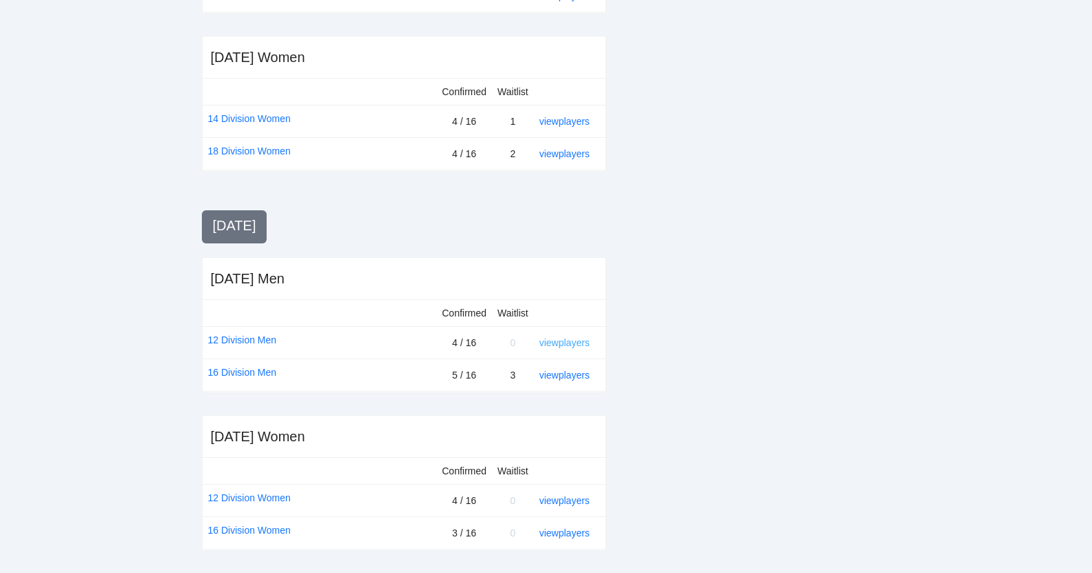
click at [563, 338] on link "view players" at bounding box center [565, 342] width 50 height 11
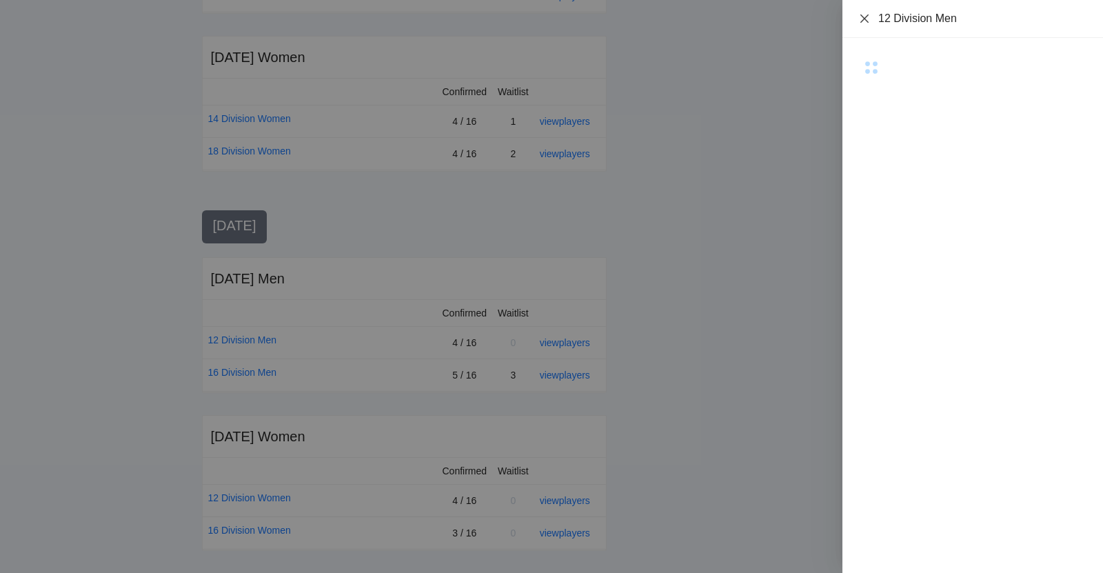
click at [864, 13] on icon "close" at bounding box center [864, 18] width 11 height 11
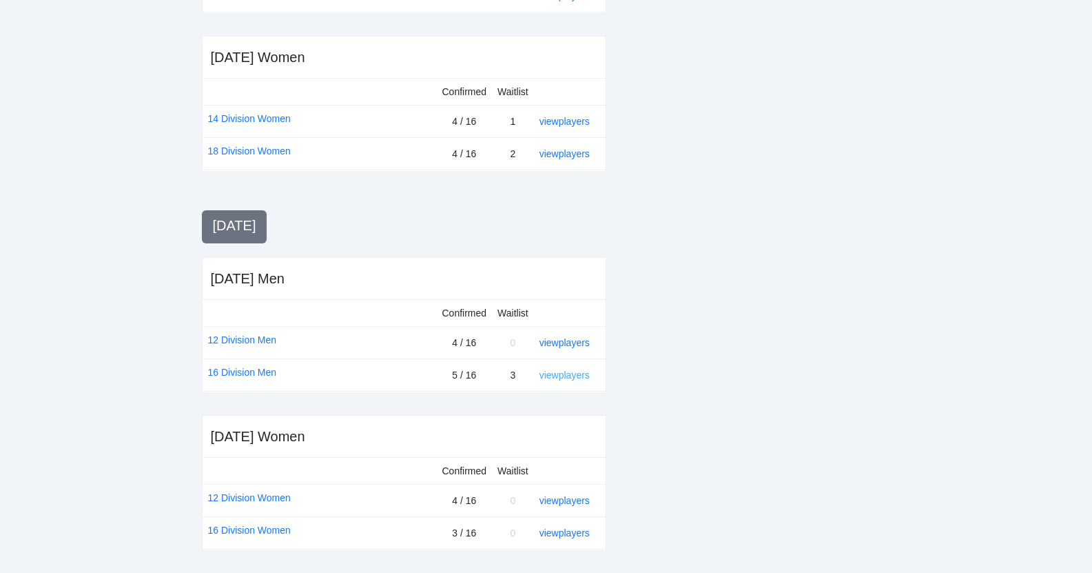
click at [556, 376] on link "view players" at bounding box center [565, 374] width 50 height 11
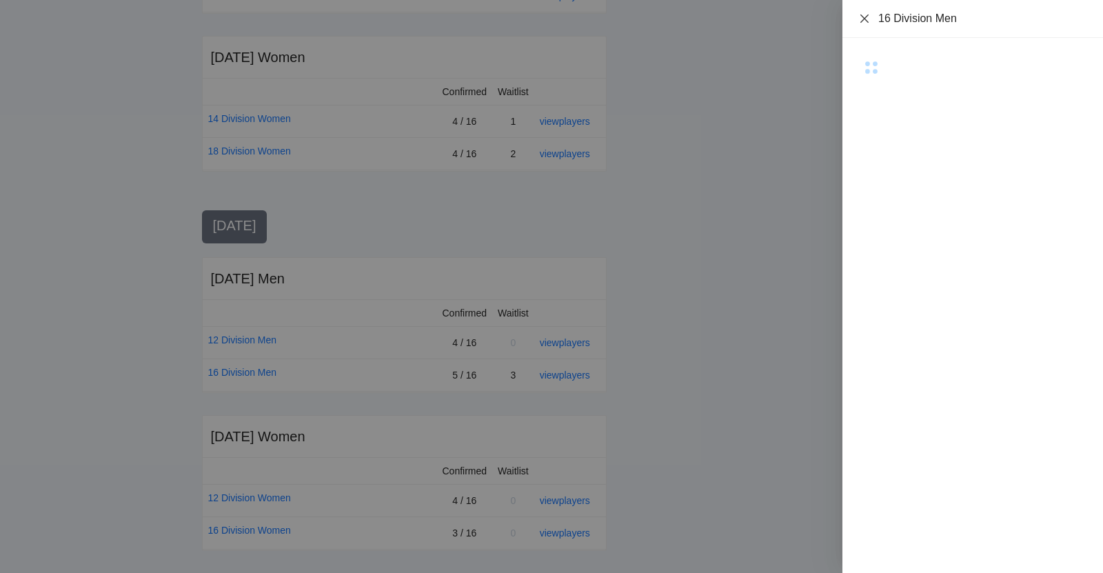
click at [864, 14] on icon "close" at bounding box center [864, 18] width 11 height 11
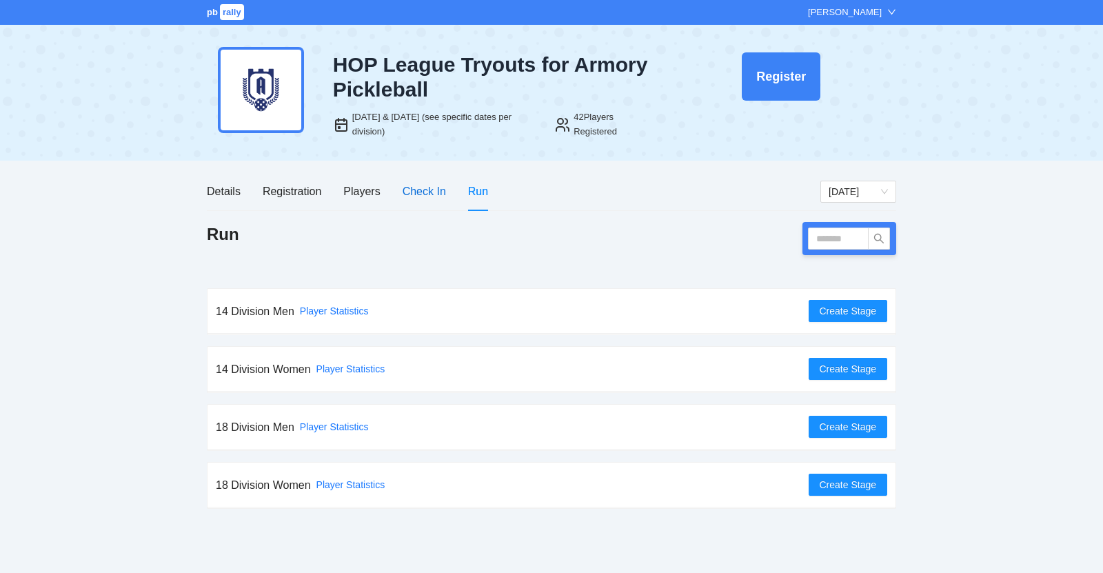
click at [425, 196] on div "Check In" at bounding box center [424, 191] width 43 height 17
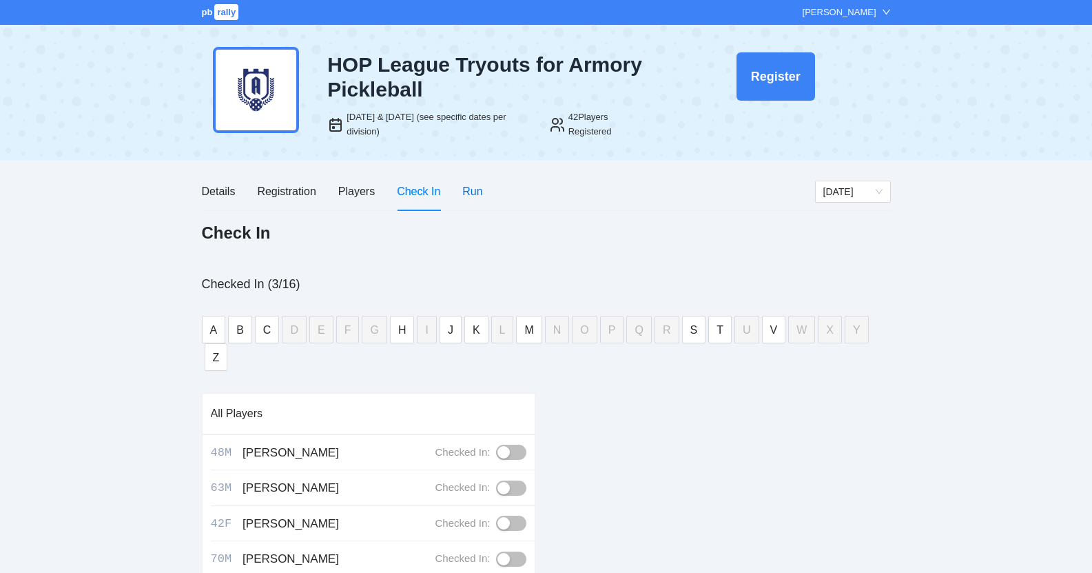
click at [468, 193] on div "Run" at bounding box center [472, 191] width 20 height 17
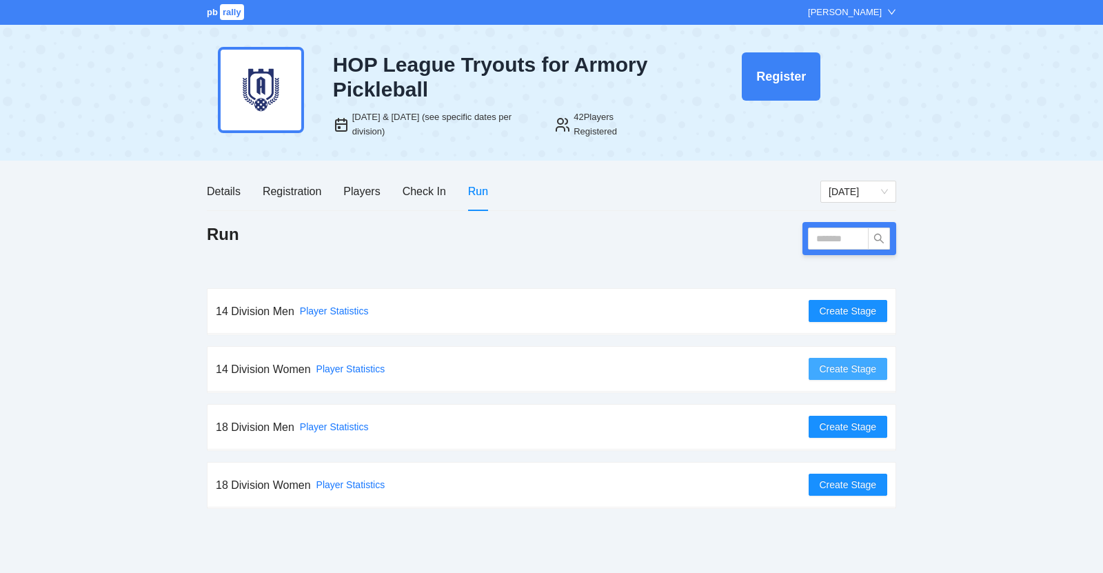
click at [838, 365] on span "Create Stage" at bounding box center [848, 368] width 57 height 15
click at [835, 424] on span "Create Stage" at bounding box center [848, 426] width 57 height 15
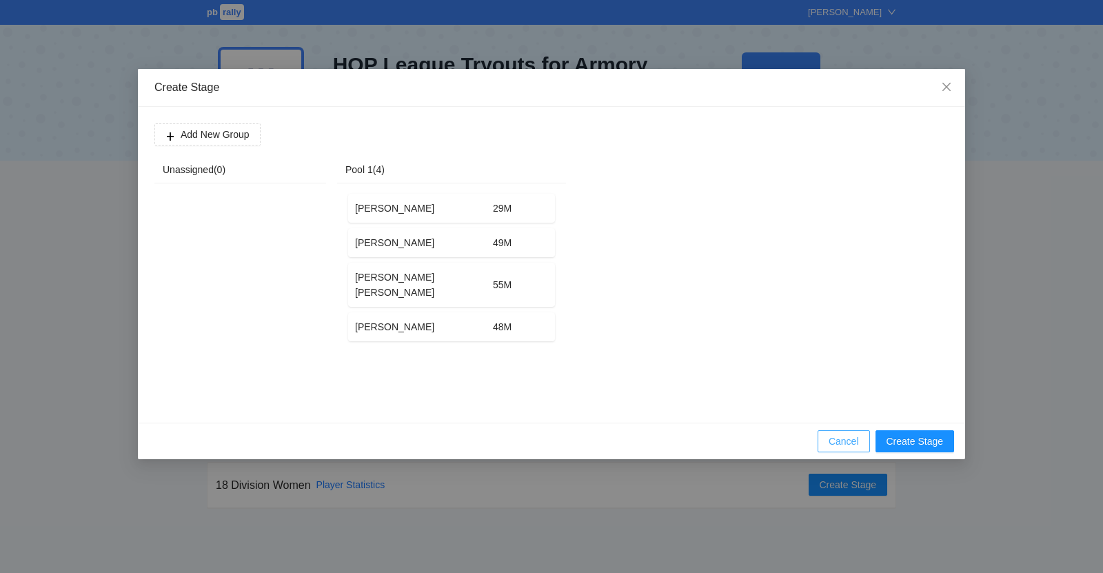
click at [837, 431] on button "Cancel" at bounding box center [843, 441] width 52 height 22
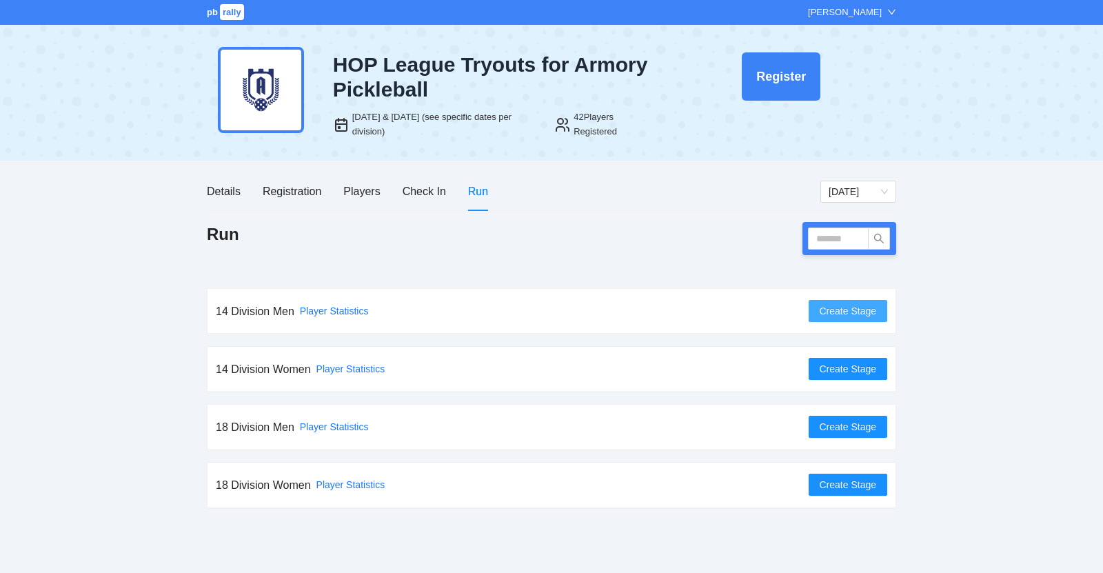
click at [849, 310] on span "Create Stage" at bounding box center [848, 310] width 57 height 15
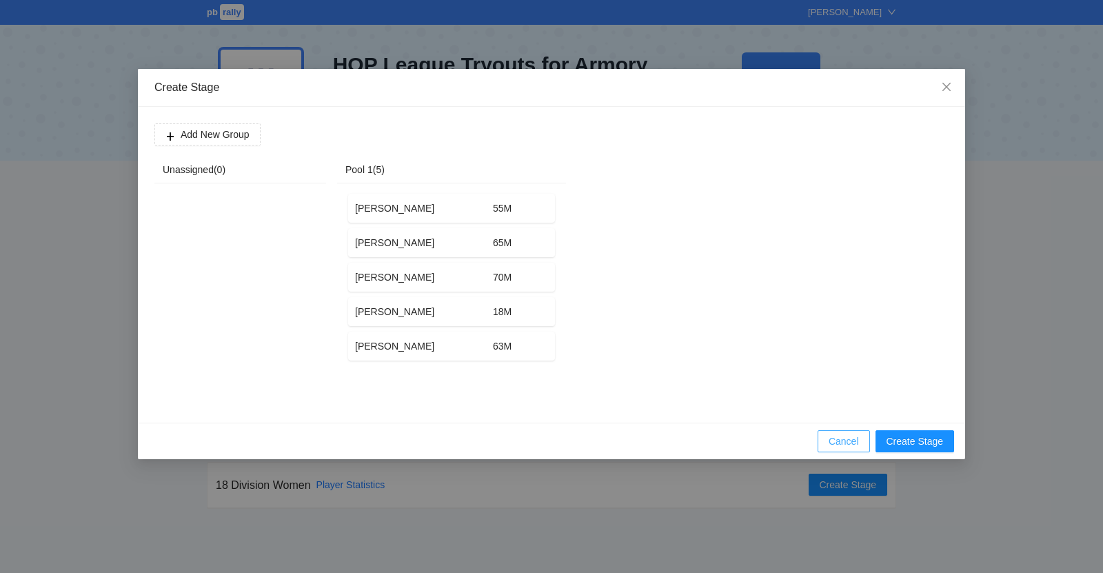
click at [840, 435] on span "Cancel" at bounding box center [843, 441] width 30 height 15
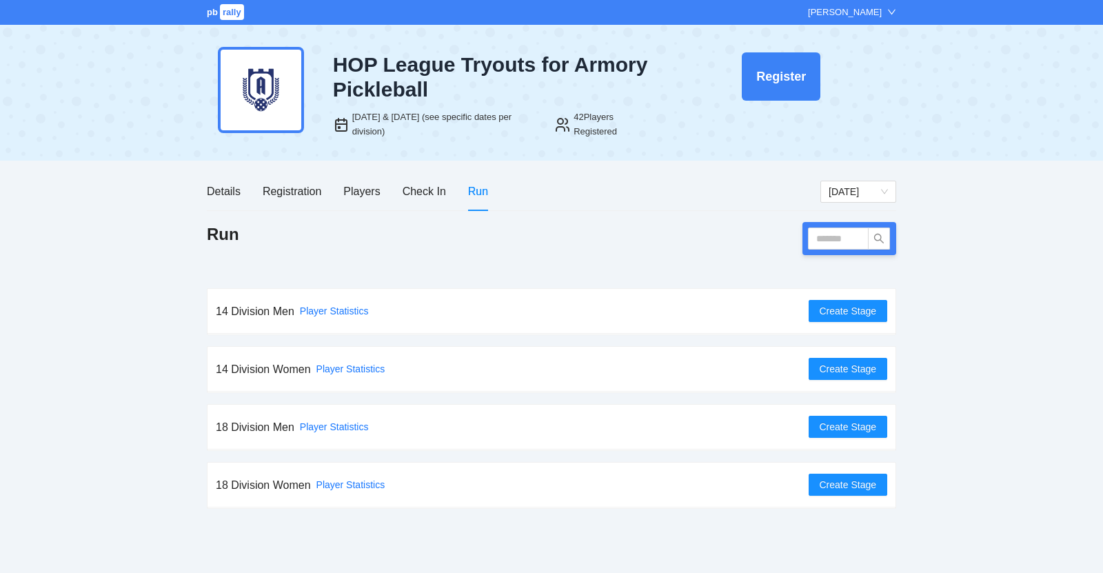
click at [900, 187] on div "pb rally Tristan Trudell HOP League Tryouts for Armory Pickleball Sep 4 & 6, 20…" at bounding box center [551, 286] width 1103 height 573
click at [418, 190] on div "Check In" at bounding box center [424, 191] width 43 height 17
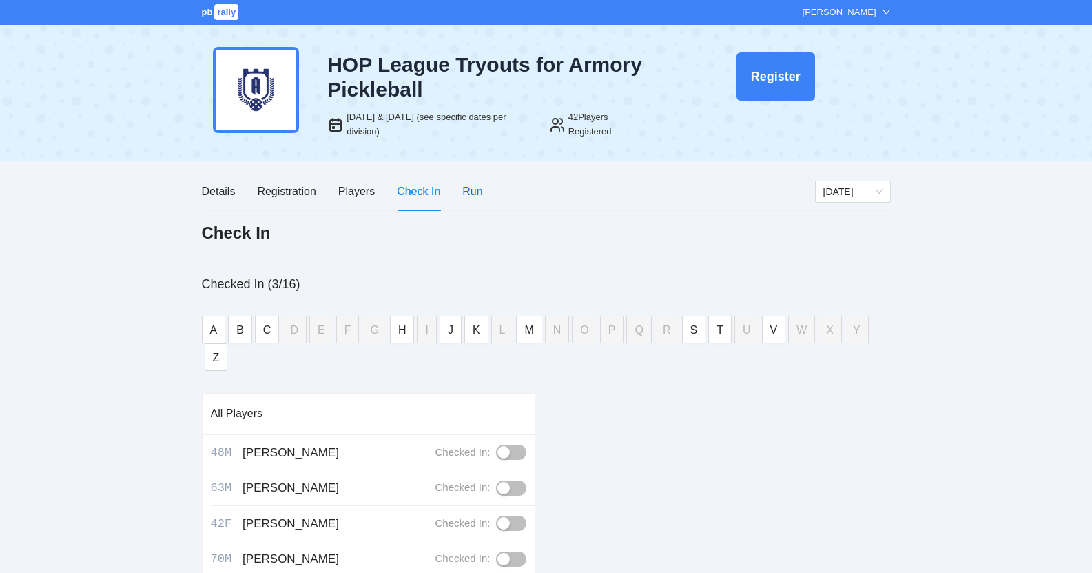
click at [480, 188] on div "Run" at bounding box center [472, 191] width 20 height 17
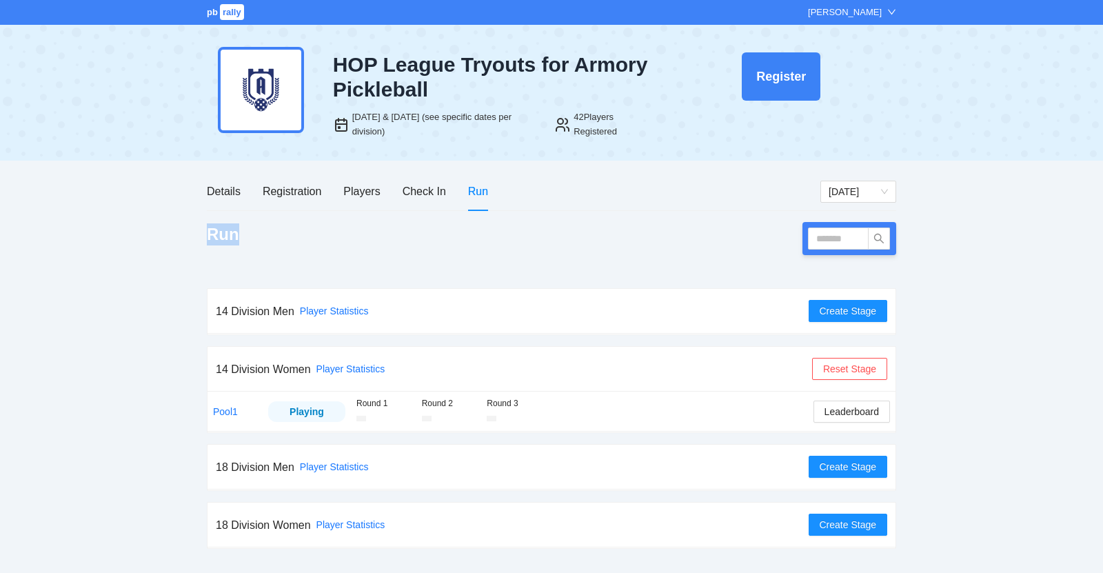
drag, startPoint x: 1102, startPoint y: 161, endPoint x: 1102, endPoint y: 270, distance: 108.9
click at [1102, 270] on div "pb rally Tristan Trudell HOP League Tryouts for Armory Pickleball Sep 4 & 6, 20…" at bounding box center [551, 286] width 1103 height 573
click at [842, 408] on span "Leaderboard" at bounding box center [851, 411] width 54 height 15
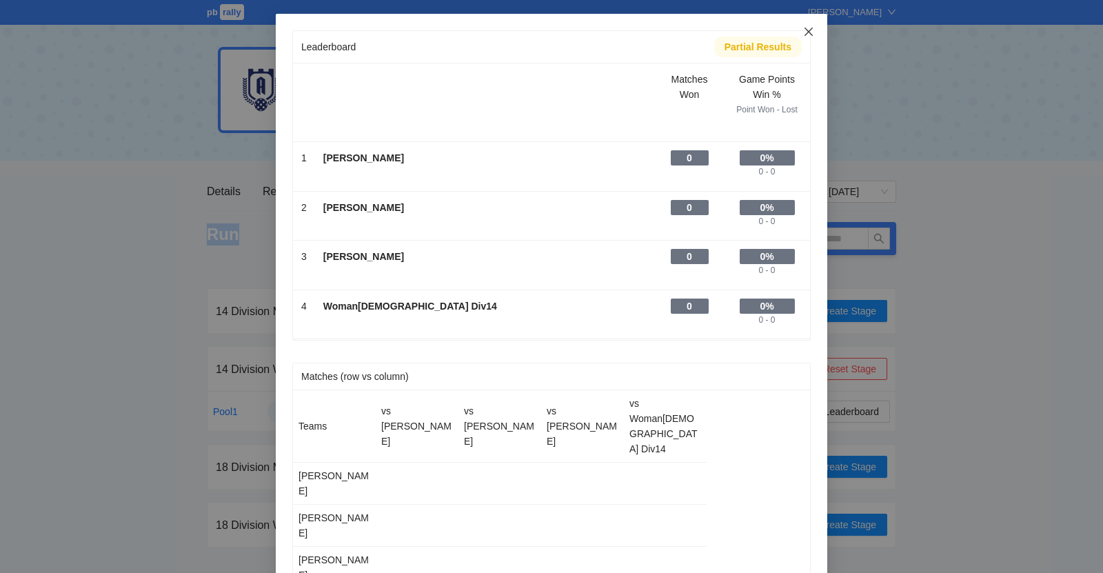
click at [806, 28] on icon "close" at bounding box center [808, 31] width 11 height 11
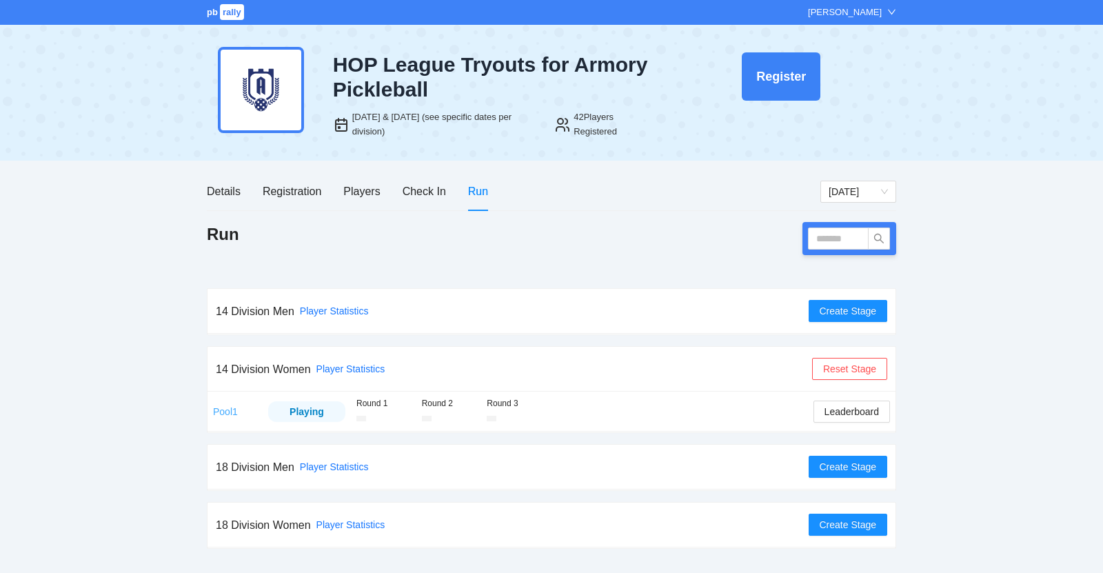
click at [227, 411] on link "Pool1" at bounding box center [225, 411] width 25 height 11
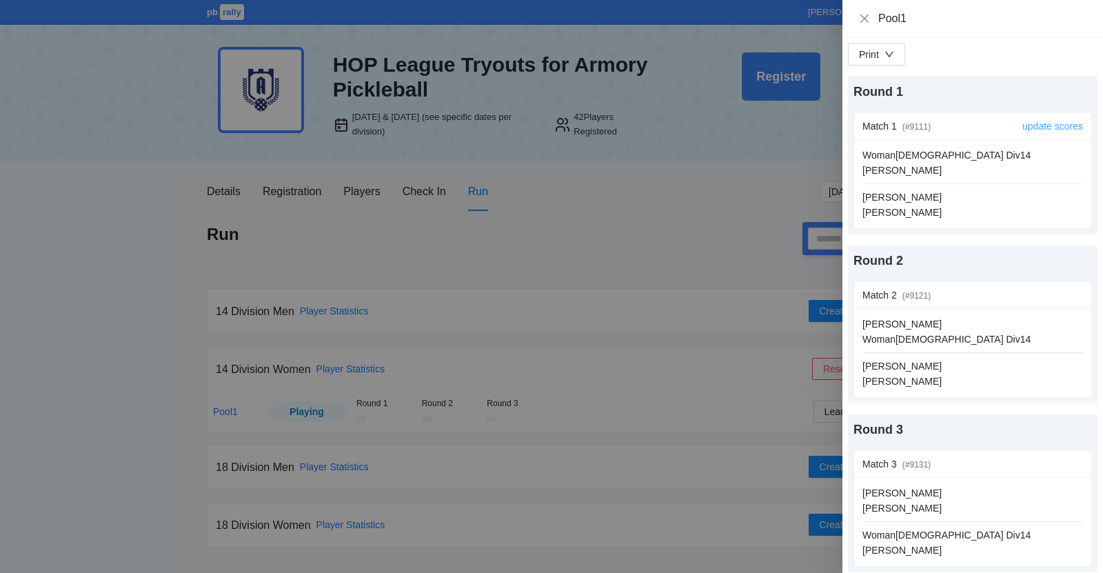
click at [1030, 125] on link "update scores" at bounding box center [1052, 126] width 61 height 11
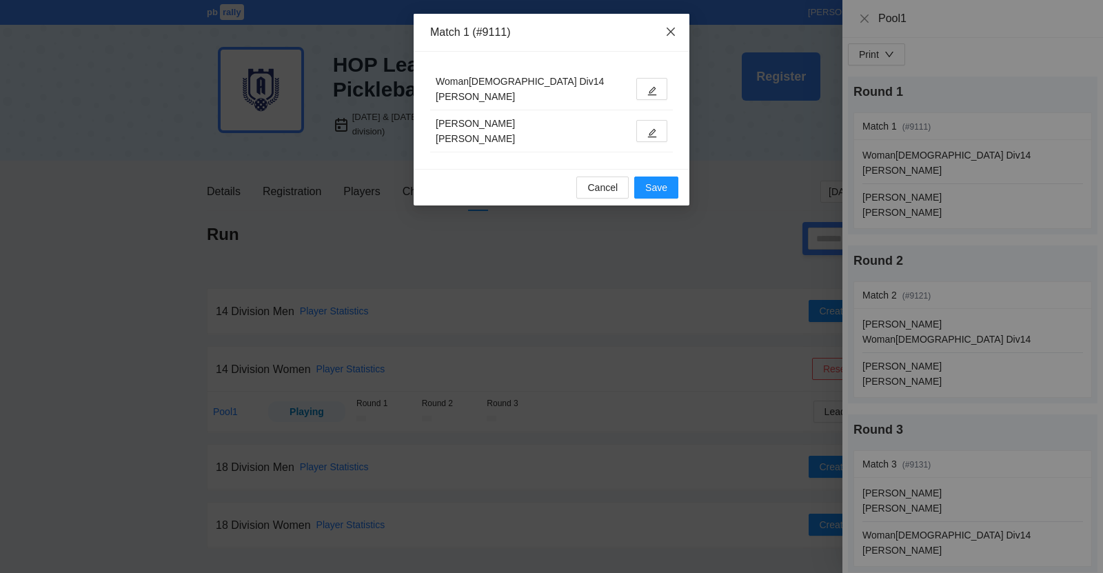
click at [669, 30] on icon "close" at bounding box center [671, 32] width 8 height 8
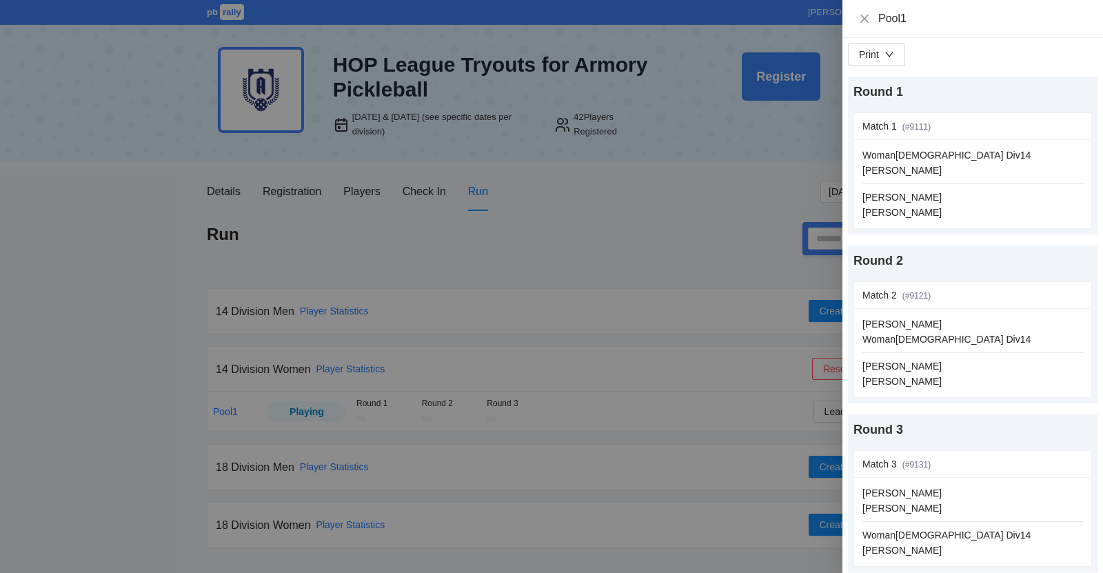
click at [861, 38] on div "Print Round 1 Match 1 (# 9111 ) update scores Woman1 Div14 Neeraja Kukday Laura…" at bounding box center [972, 308] width 261 height 540
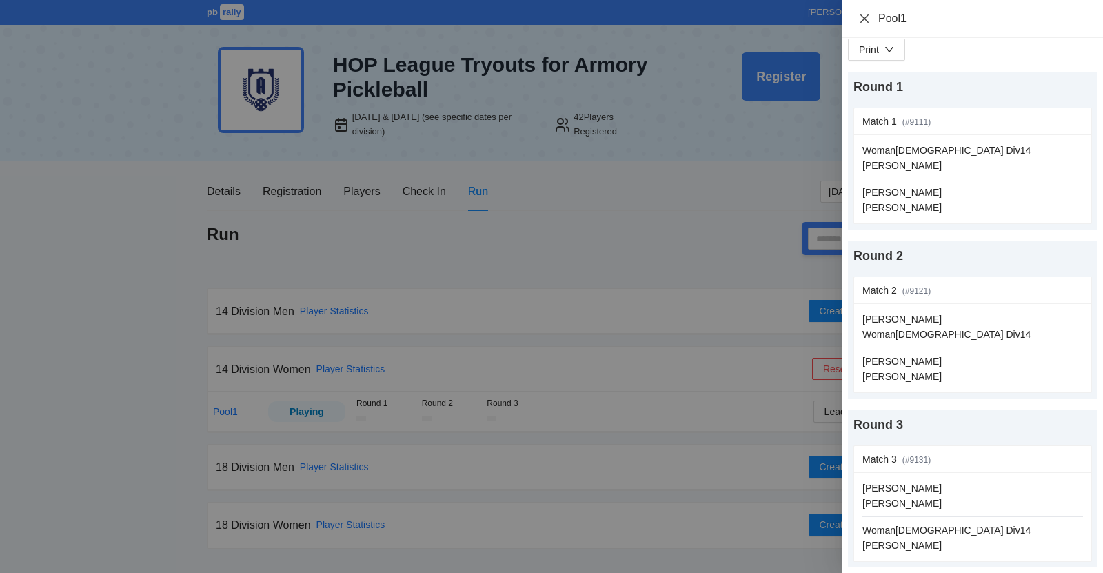
click at [862, 14] on icon "close" at bounding box center [864, 18] width 11 height 11
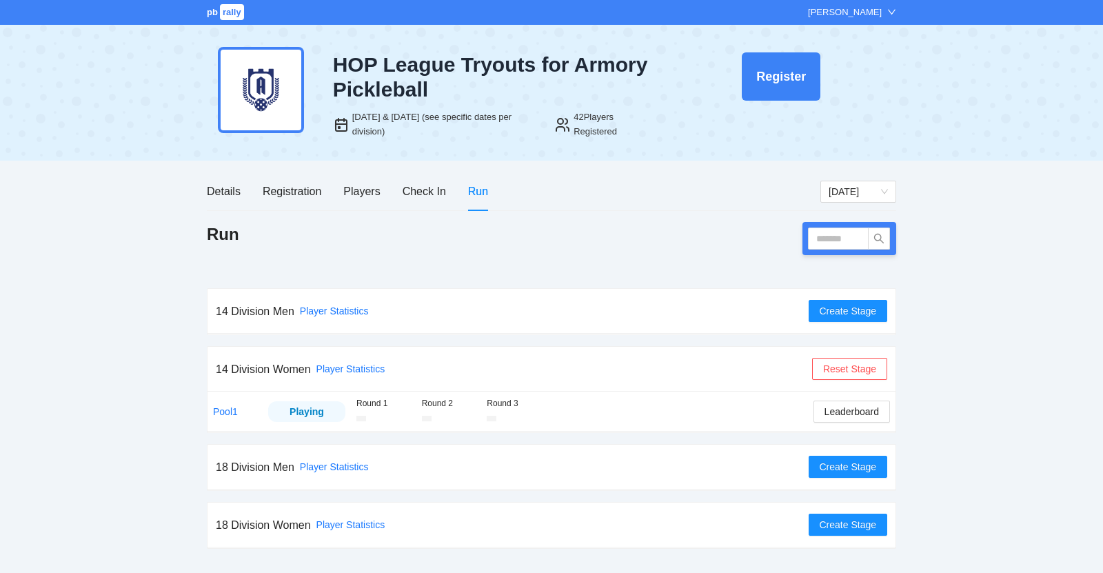
click at [442, 306] on div "14 Division Men Player Statistics" at bounding box center [512, 311] width 593 height 17
